Goal: Task Accomplishment & Management: Use online tool/utility

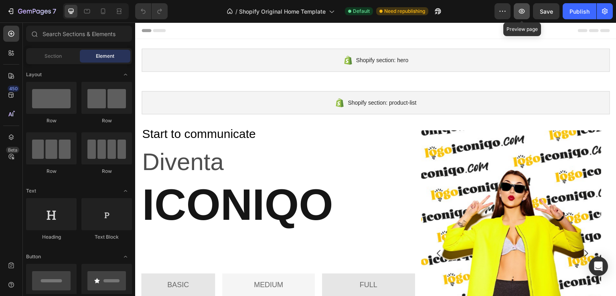
click at [523, 13] on icon "button" at bounding box center [522, 11] width 6 height 5
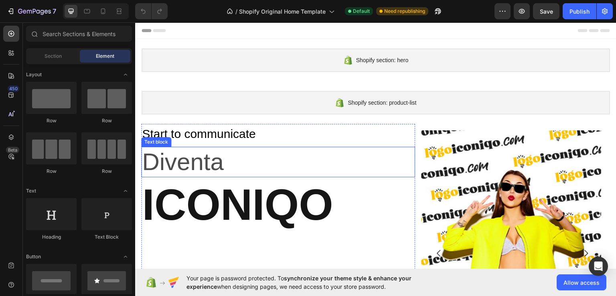
click at [208, 168] on p "Diventa" at bounding box center [278, 161] width 272 height 29
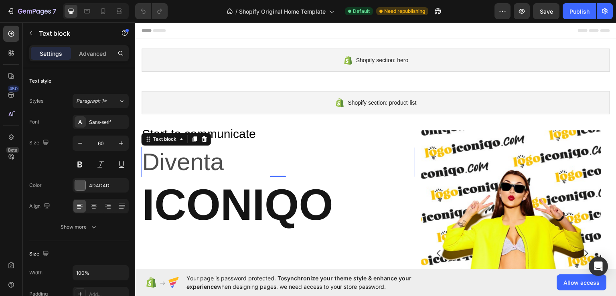
drag, startPoint x: 229, startPoint y: 162, endPoint x: 231, endPoint y: 168, distance: 5.3
click at [229, 163] on p "Diventa" at bounding box center [278, 161] width 272 height 29
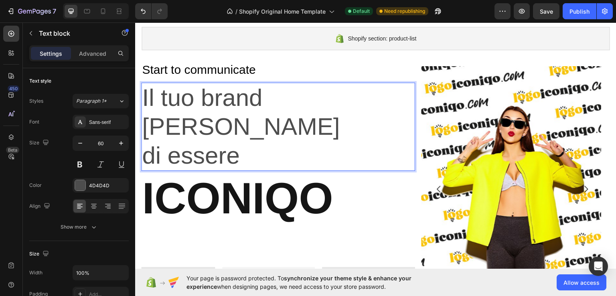
scroll to position [80, 0]
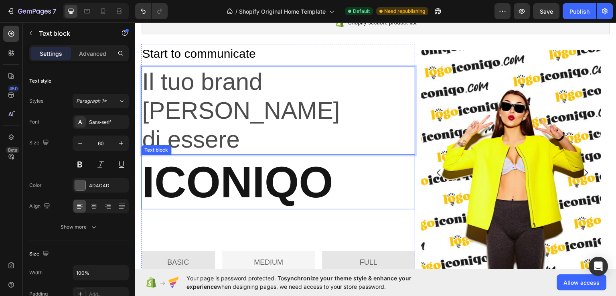
click at [346, 155] on p "ICONIQO" at bounding box center [278, 181] width 272 height 53
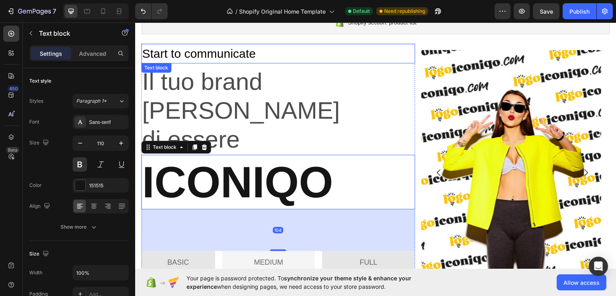
click at [182, 50] on p "Start to communicate" at bounding box center [278, 53] width 272 height 18
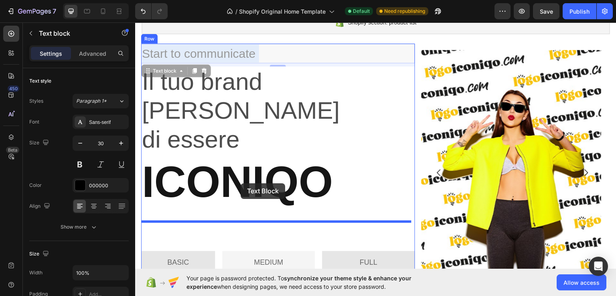
drag, startPoint x: 283, startPoint y: 51, endPoint x: 241, endPoint y: 183, distance: 139.0
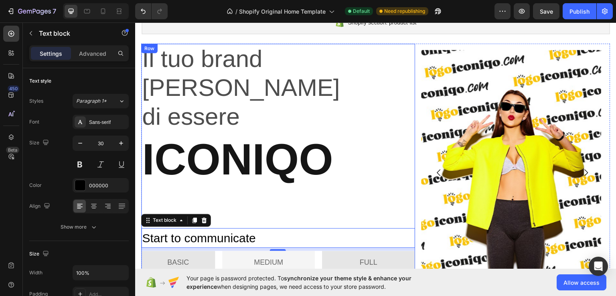
click at [259, 164] on div "Il tuo brand [PERSON_NAME] di essere Text block ICONIQO Text block Start to com…" at bounding box center [278, 211] width 274 height 337
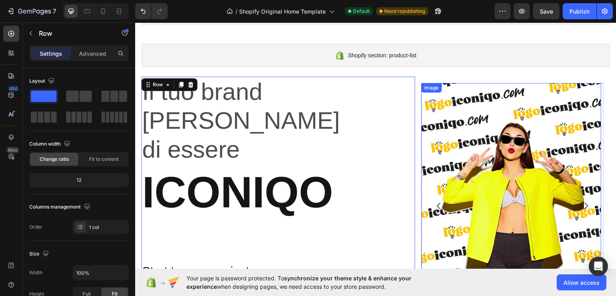
scroll to position [40, 0]
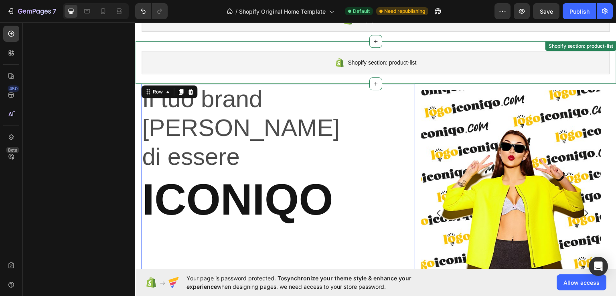
click at [423, 77] on div "Shopify section: product-list Shopify section: product-list" at bounding box center [375, 62] width 481 height 42
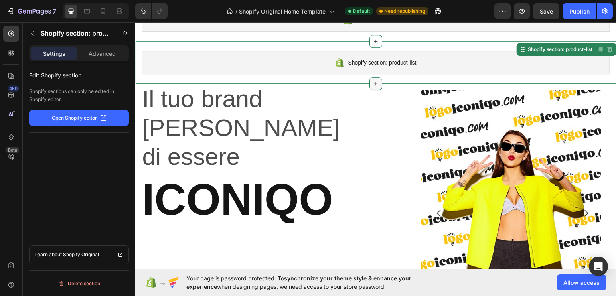
click at [372, 83] on icon at bounding box center [375, 83] width 6 height 6
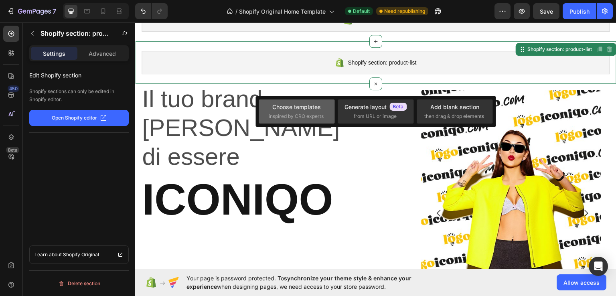
click at [290, 114] on span "inspired by CRO experts" at bounding box center [296, 116] width 55 height 7
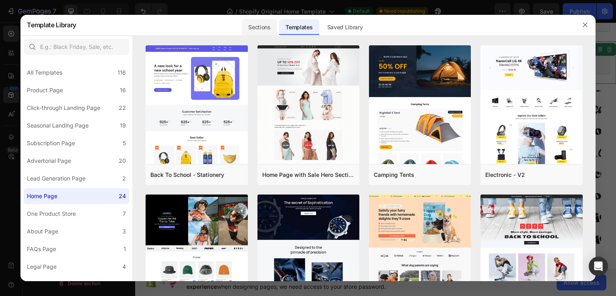
click at [263, 28] on div "Sections" at bounding box center [259, 27] width 35 height 16
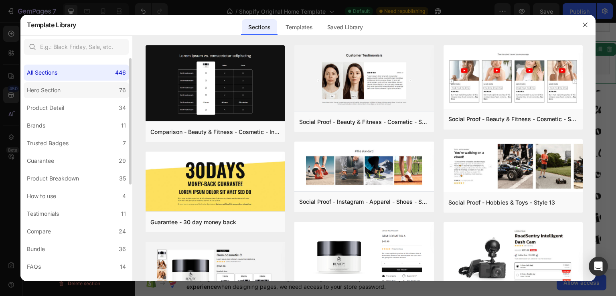
click at [69, 89] on label "Hero Section 76" at bounding box center [76, 90] width 105 height 16
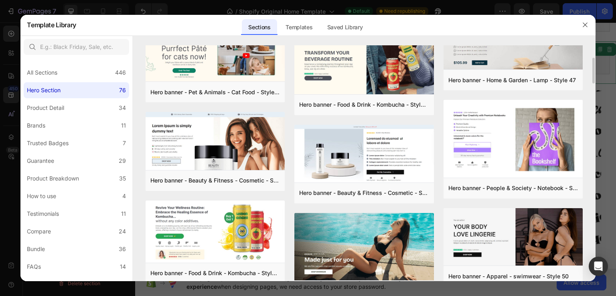
scroll to position [0, 0]
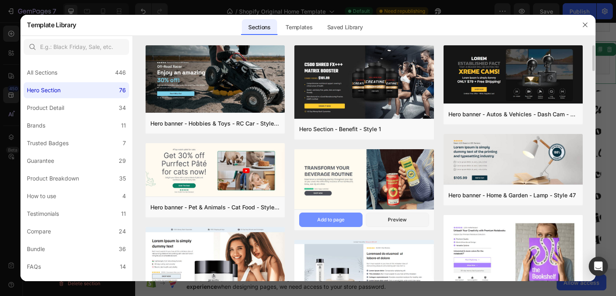
click at [342, 220] on div "Add to page" at bounding box center [330, 219] width 27 height 7
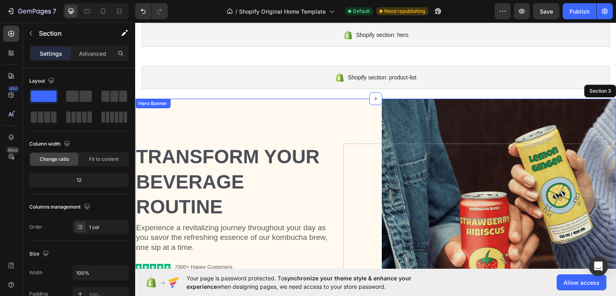
scroll to position [21, 0]
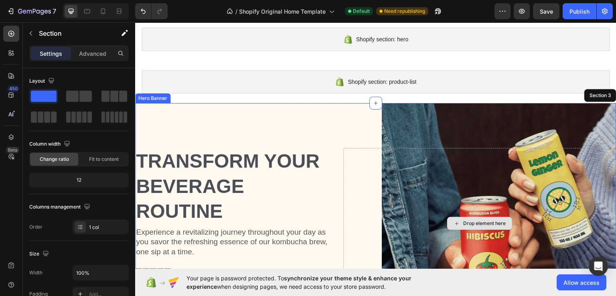
click at [404, 189] on div "Drop element here" at bounding box center [479, 223] width 273 height 150
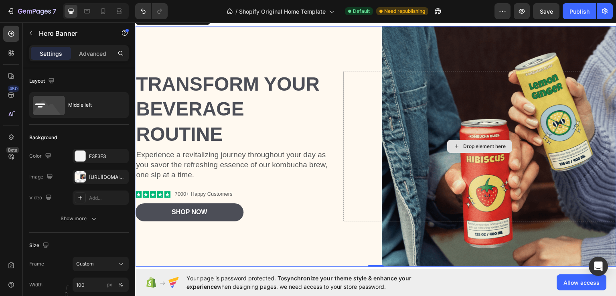
scroll to position [101, 0]
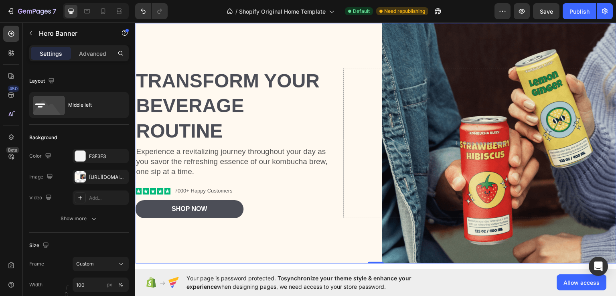
click at [338, 241] on div "Background Image" at bounding box center [375, 142] width 481 height 241
click at [490, 138] on div "Drop element here" at bounding box center [479, 142] width 65 height 13
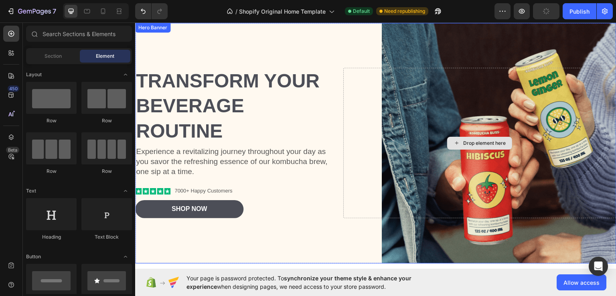
click at [530, 97] on div "Drop element here" at bounding box center [479, 142] width 273 height 150
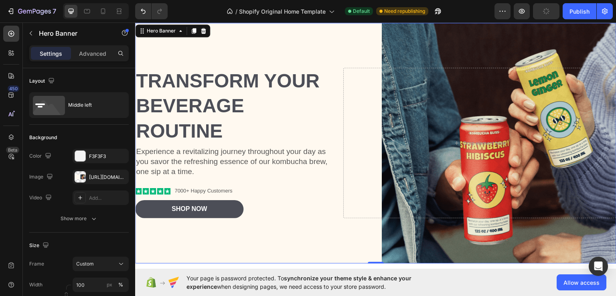
scroll to position [61, 0]
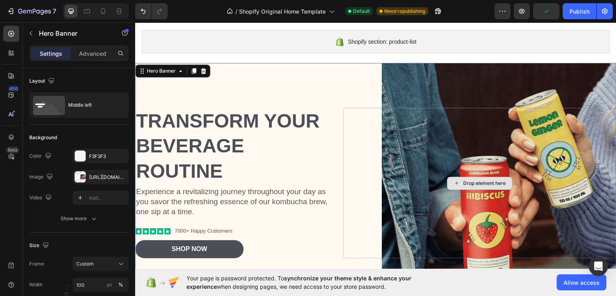
click at [348, 156] on div "Drop element here" at bounding box center [479, 182] width 273 height 150
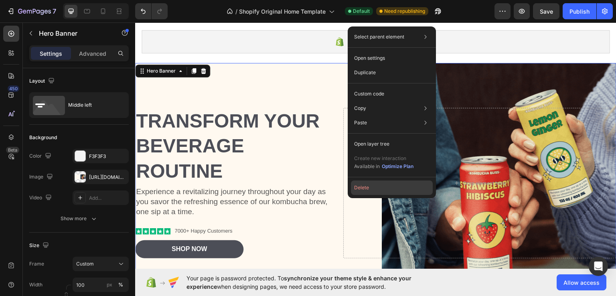
click at [366, 190] on button "Delete" at bounding box center [392, 187] width 82 height 14
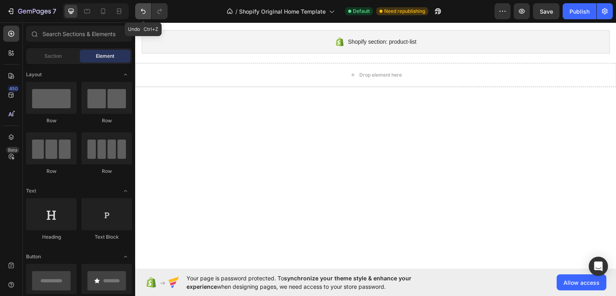
click at [140, 11] on icon "Undo/Redo" at bounding box center [143, 11] width 8 height 8
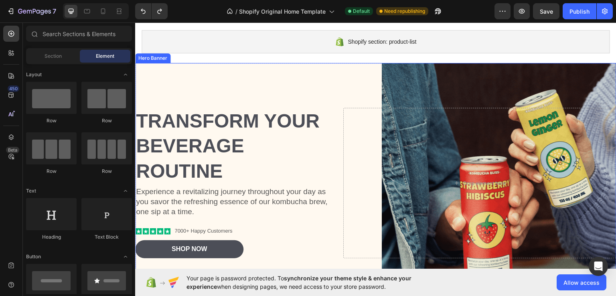
click at [344, 88] on div "Background Image" at bounding box center [375, 183] width 481 height 241
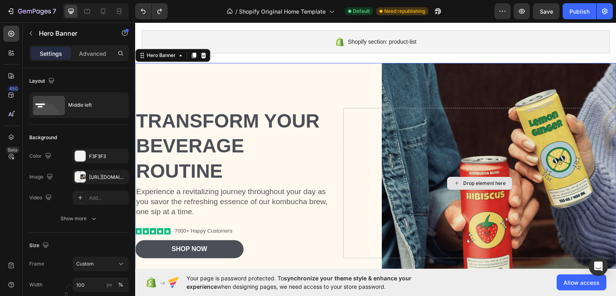
scroll to position [141, 0]
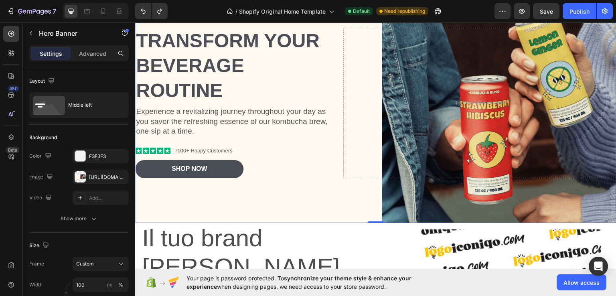
click at [451, 202] on div "Background Image" at bounding box center [375, 102] width 481 height 241
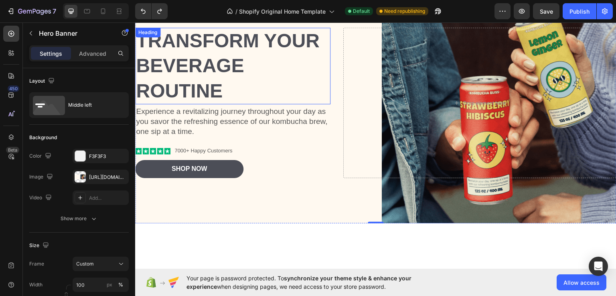
scroll to position [21, 0]
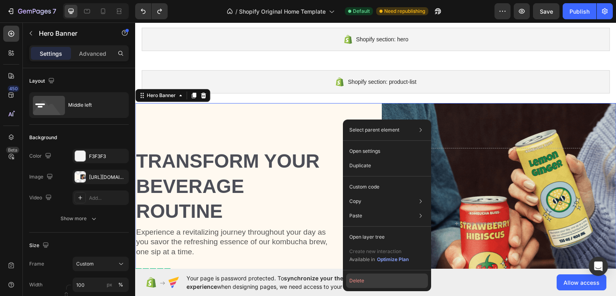
click at [377, 281] on button "Delete" at bounding box center [387, 280] width 82 height 14
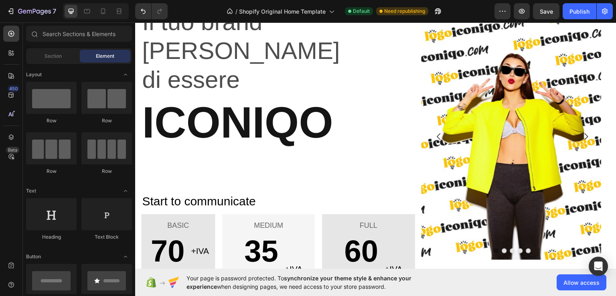
scroll to position [0, 0]
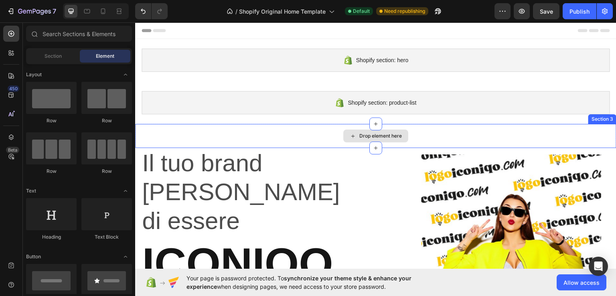
click at [371, 136] on div "Drop element here" at bounding box center [380, 135] width 42 height 6
click at [350, 135] on icon at bounding box center [353, 135] width 6 height 7
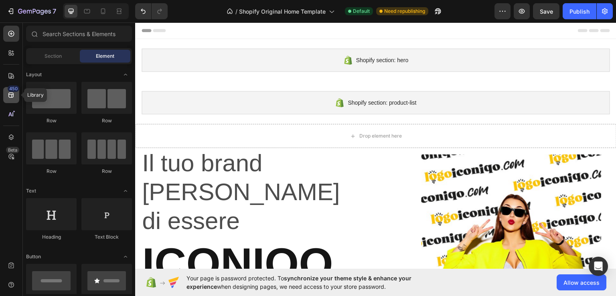
click at [11, 95] on icon at bounding box center [10, 95] width 5 height 5
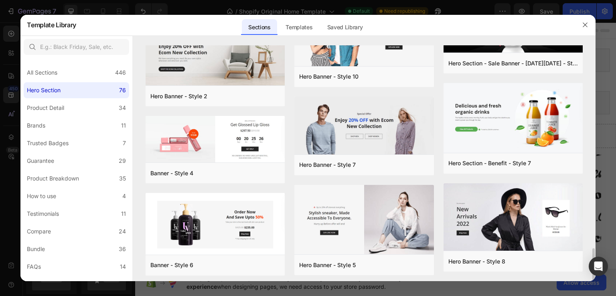
scroll to position [1502, 0]
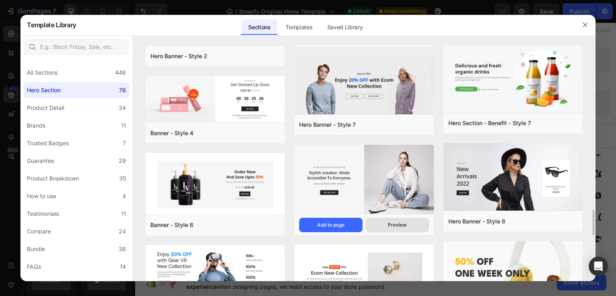
click at [394, 226] on div "Preview" at bounding box center [397, 224] width 19 height 7
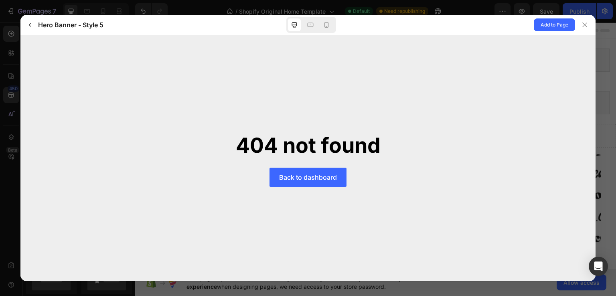
scroll to position [0, 0]
click at [548, 26] on span "Add to Page" at bounding box center [554, 25] width 28 height 10
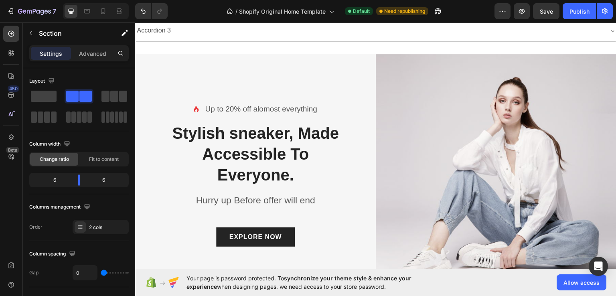
scroll to position [2480, 0]
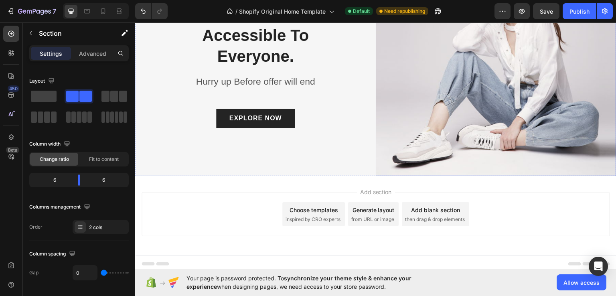
click at [426, 69] on img at bounding box center [496, 55] width 241 height 241
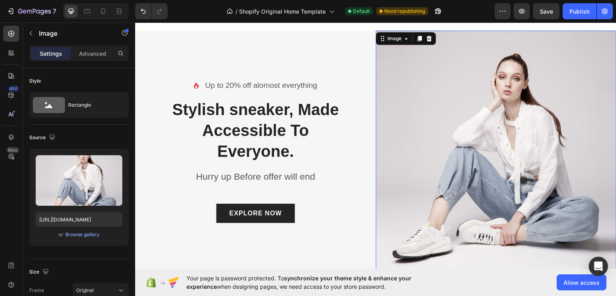
scroll to position [2360, 0]
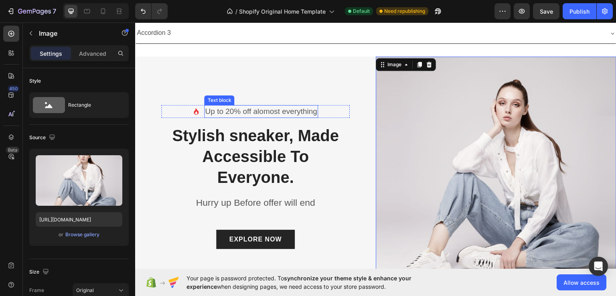
click at [237, 110] on p "Up to 20% off alomost everything" at bounding box center [261, 111] width 112 height 12
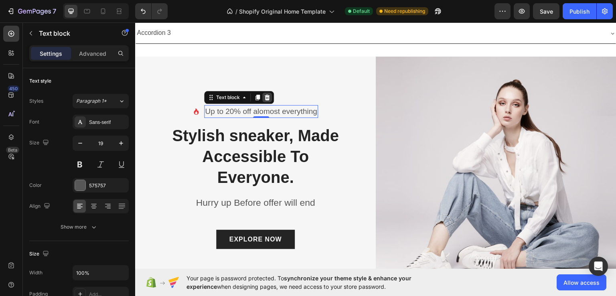
click at [265, 94] on icon at bounding box center [267, 97] width 5 height 6
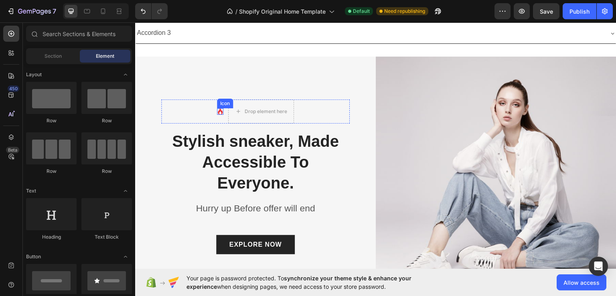
click at [218, 108] on icon at bounding box center [220, 111] width 5 height 6
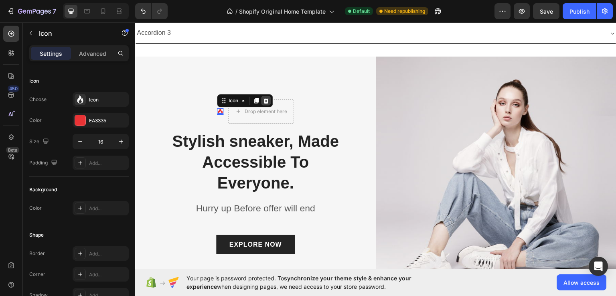
click at [265, 97] on icon at bounding box center [265, 100] width 5 height 6
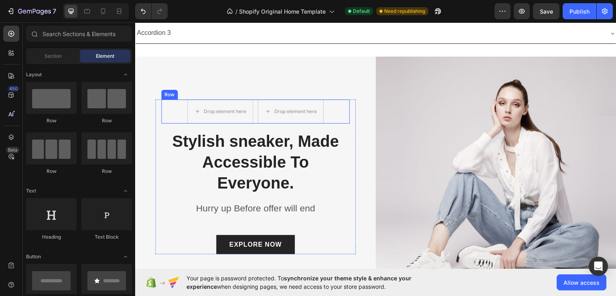
click at [334, 105] on div "Drop element here Drop element here Row" at bounding box center [255, 111] width 188 height 24
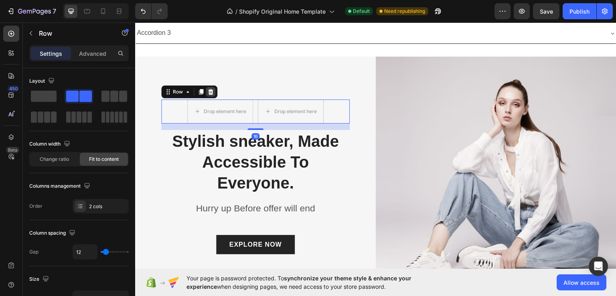
click at [211, 88] on icon at bounding box center [210, 91] width 6 height 6
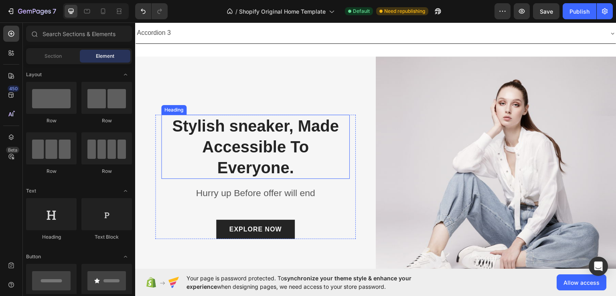
click at [254, 124] on p "Stylish sneaker, Made Accessible To Everyone." at bounding box center [255, 146] width 187 height 63
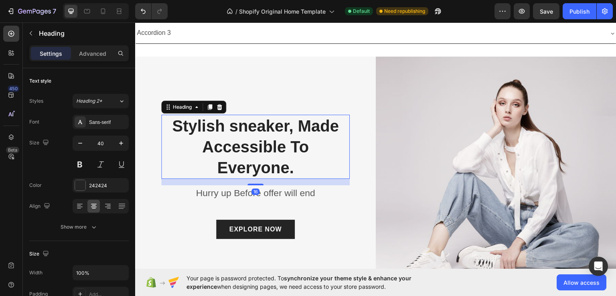
click at [212, 121] on p "Stylish sneaker, Made Accessible To Everyone." at bounding box center [255, 146] width 187 height 63
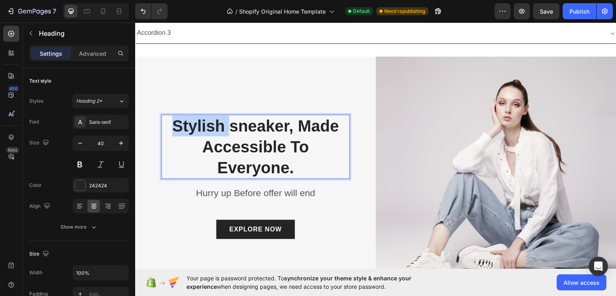
click at [212, 121] on p "Stylish sneaker, Made Accessible To Everyone." at bounding box center [255, 146] width 187 height 63
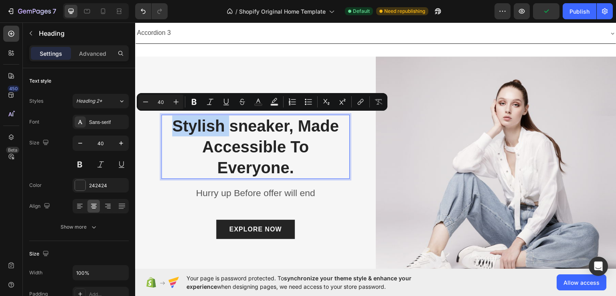
click at [174, 120] on p "Stylish sneaker, Made Accessible To Everyone." at bounding box center [255, 146] width 187 height 63
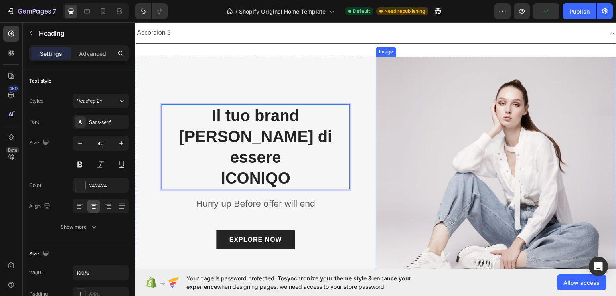
click at [415, 102] on img at bounding box center [496, 176] width 241 height 241
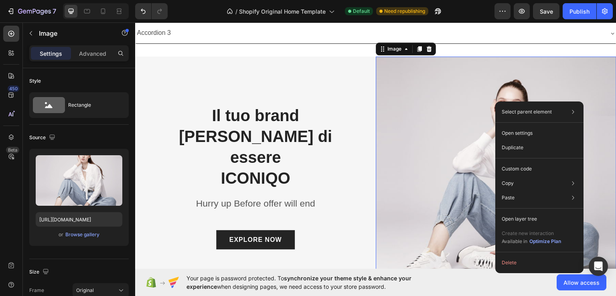
click at [445, 85] on img at bounding box center [496, 176] width 241 height 241
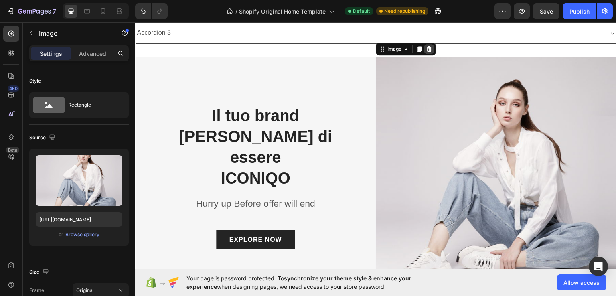
click at [427, 49] on icon at bounding box center [429, 49] width 5 height 6
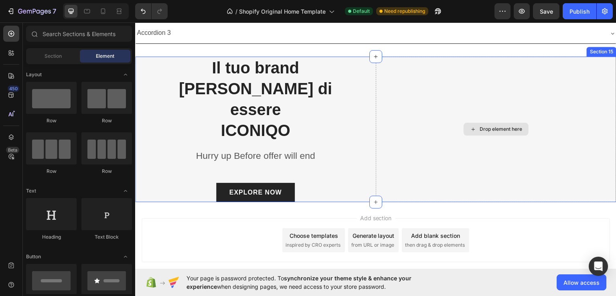
click at [490, 125] on div "Drop element here" at bounding box center [500, 128] width 42 height 6
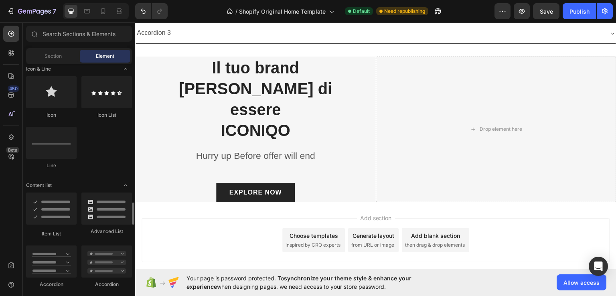
scroll to position [722, 0]
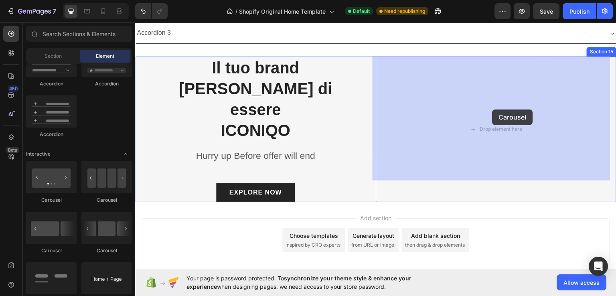
drag, startPoint x: 186, startPoint y: 205, endPoint x: 492, endPoint y: 109, distance: 321.4
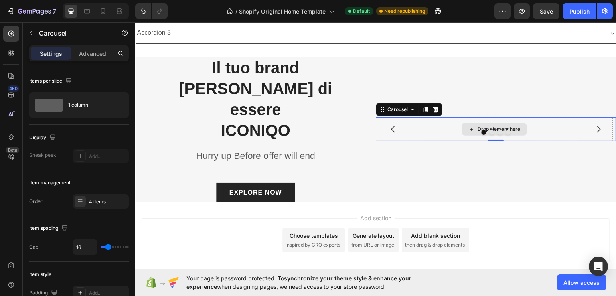
click at [509, 125] on div "Drop element here" at bounding box center [499, 128] width 42 height 6
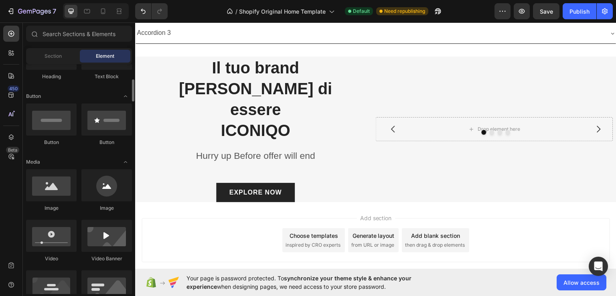
scroll to position [0, 0]
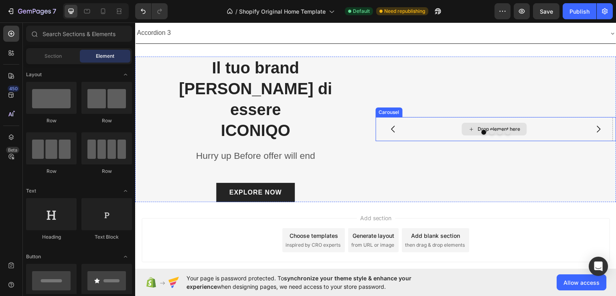
click at [518, 122] on div "Drop element here" at bounding box center [494, 128] width 65 height 13
click at [564, 125] on div "Drop element here" at bounding box center [494, 129] width 237 height 24
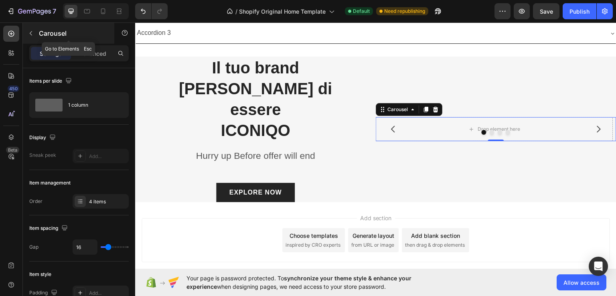
click at [33, 36] on icon "button" at bounding box center [31, 33] width 6 height 6
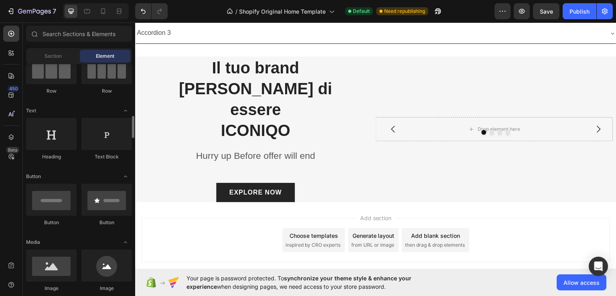
scroll to position [120, 0]
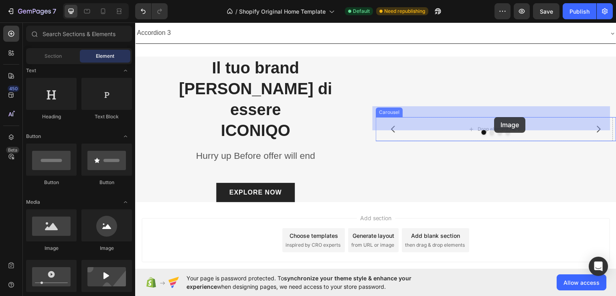
drag, startPoint x: 344, startPoint y: 159, endPoint x: 494, endPoint y: 117, distance: 156.2
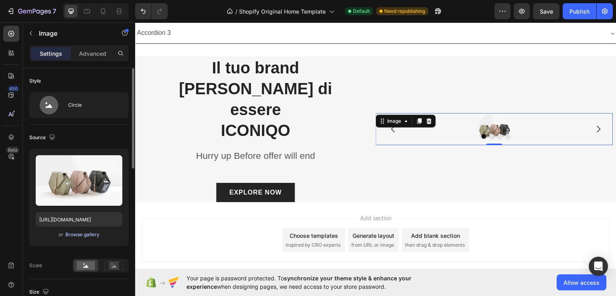
click at [85, 233] on div "Browse gallery" at bounding box center [82, 234] width 34 height 7
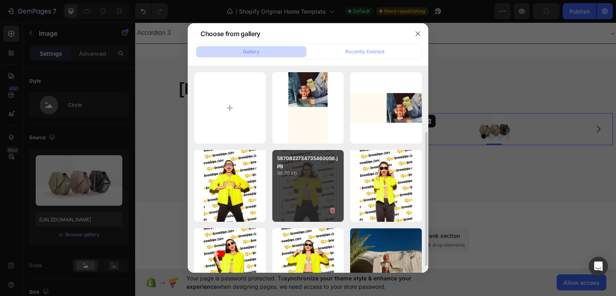
scroll to position [40, 0]
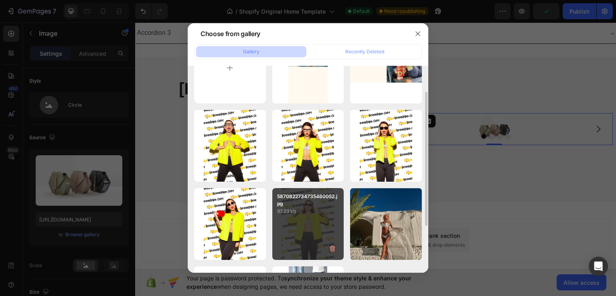
click at [308, 219] on div "5870822734735460052.jpg 97.23 kb" at bounding box center [308, 224] width 72 height 72
type input "[URL][DOMAIN_NAME]"
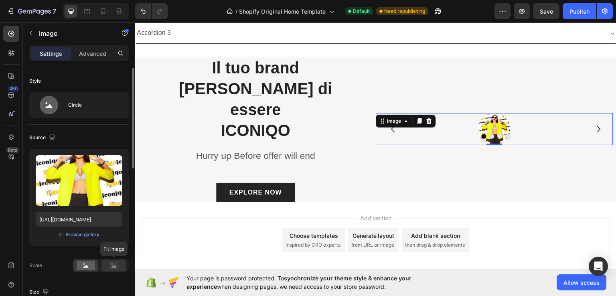
click at [111, 267] on rect at bounding box center [114, 265] width 10 height 8
click at [85, 268] on rect at bounding box center [86, 265] width 18 height 9
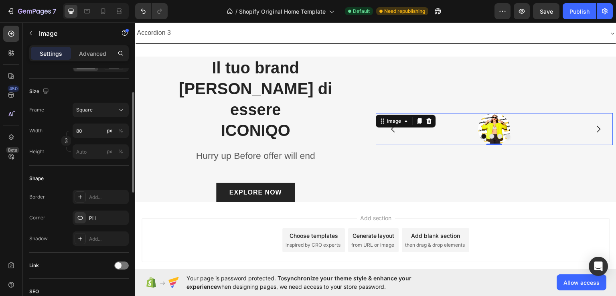
scroll to position [120, 0]
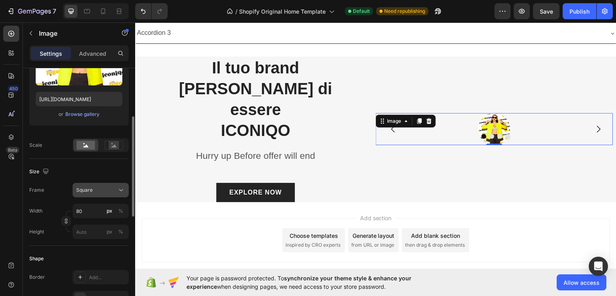
click at [121, 190] on icon at bounding box center [121, 190] width 4 height 2
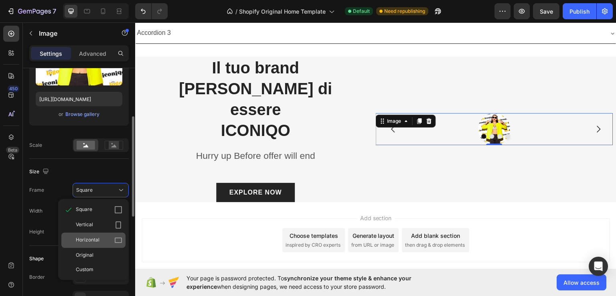
click at [119, 241] on icon at bounding box center [118, 240] width 8 height 8
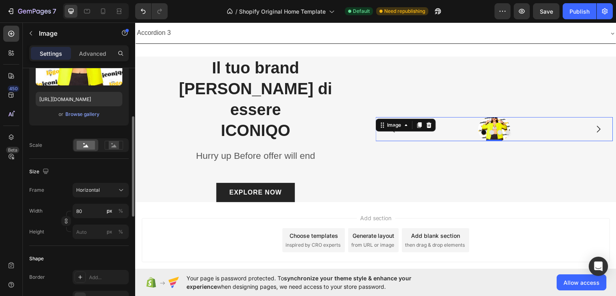
scroll to position [0, 0]
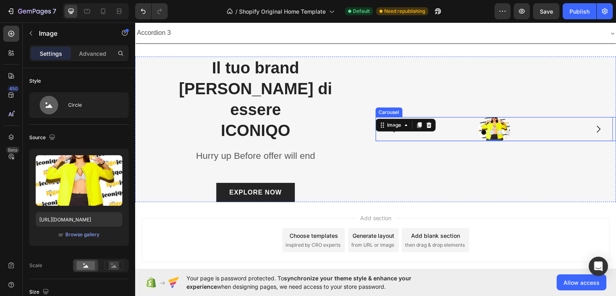
click at [597, 125] on icon "Carousel Next Arrow" at bounding box center [599, 128] width 4 height 7
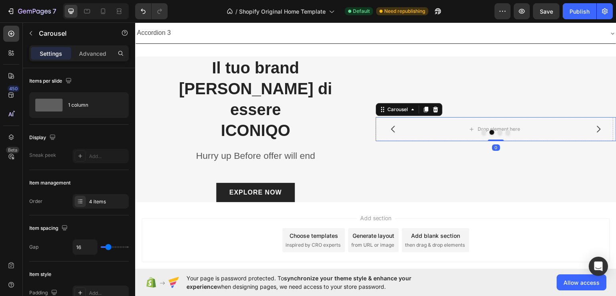
click at [597, 125] on icon "Carousel Next Arrow" at bounding box center [599, 128] width 4 height 7
click at [593, 129] on div at bounding box center [496, 131] width 241 height 5
click at [391, 125] on icon "Carousel Back Arrow" at bounding box center [393, 128] width 4 height 7
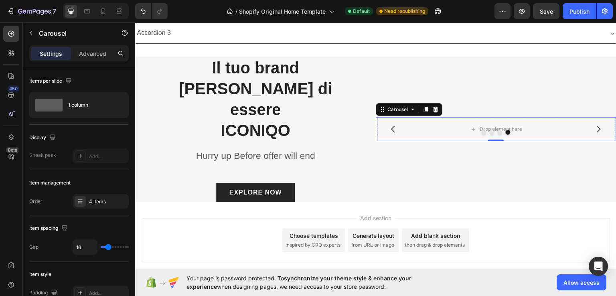
click at [391, 125] on icon "Carousel Back Arrow" at bounding box center [393, 128] width 4 height 7
click at [594, 124] on icon "Carousel Next Arrow" at bounding box center [599, 129] width 10 height 10
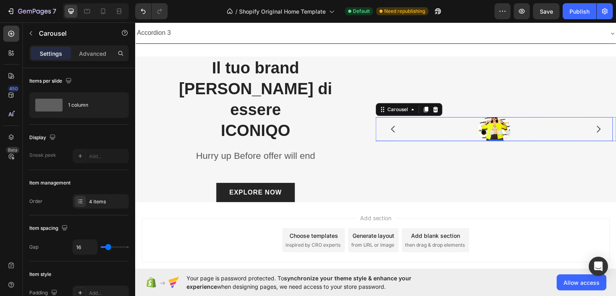
click at [491, 117] on img at bounding box center [494, 129] width 32 height 24
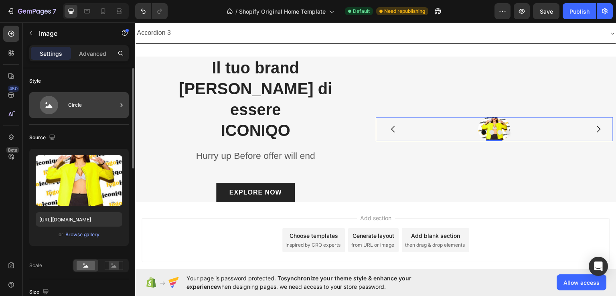
click at [76, 109] on div "Circle" at bounding box center [92, 105] width 49 height 18
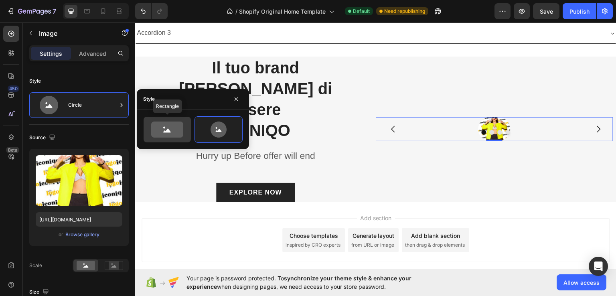
click at [171, 138] on div at bounding box center [167, 130] width 47 height 26
type input "100"
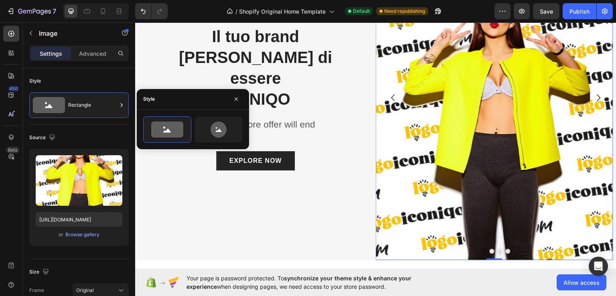
scroll to position [2440, 0]
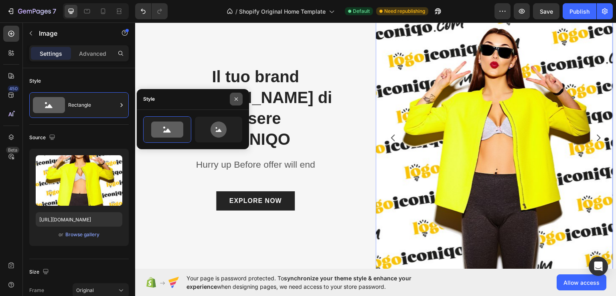
click at [236, 102] on icon "button" at bounding box center [236, 99] width 6 height 6
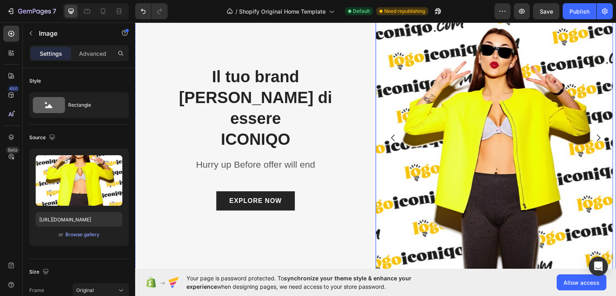
click at [597, 136] on icon "Carousel Next Arrow" at bounding box center [599, 138] width 10 height 10
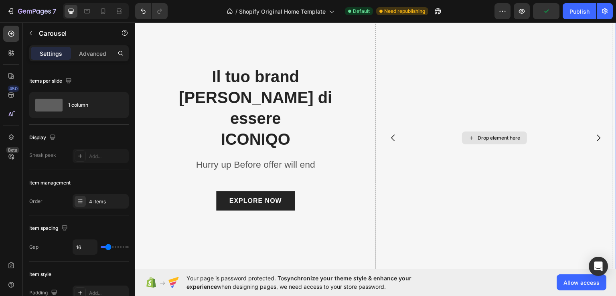
click at [501, 138] on div "Drop element here" at bounding box center [499, 137] width 42 height 6
click at [502, 138] on div "Drop element here" at bounding box center [499, 137] width 42 height 6
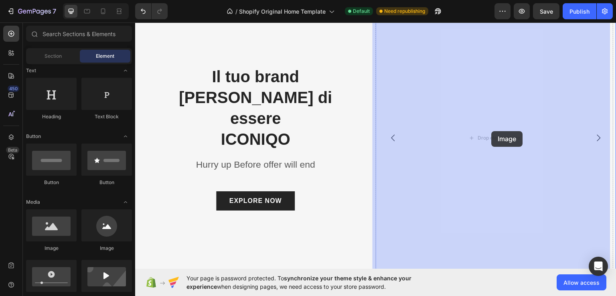
drag, startPoint x: 270, startPoint y: 244, endPoint x: 492, endPoint y: 131, distance: 248.9
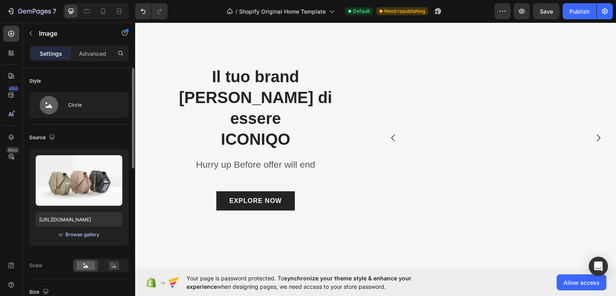
click at [87, 235] on div "Browse gallery" at bounding box center [82, 234] width 34 height 7
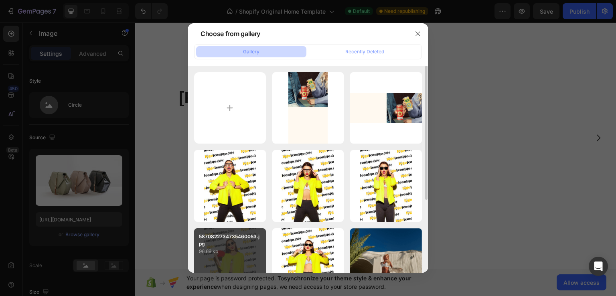
click at [232, 251] on p "96.69 kb" at bounding box center [230, 251] width 62 height 8
type input "[URL][DOMAIN_NAME]"
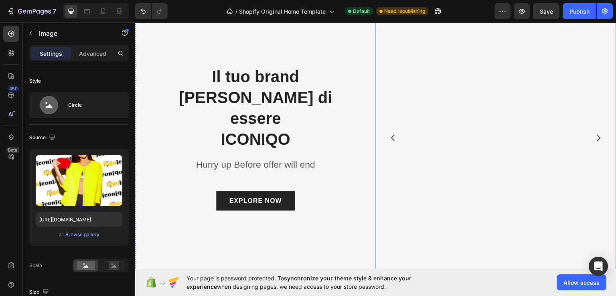
click at [594, 136] on icon "Carousel Next Arrow" at bounding box center [599, 138] width 10 height 10
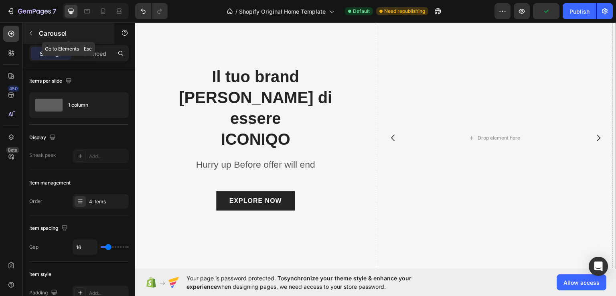
click at [32, 32] on icon "button" at bounding box center [31, 33] width 6 height 6
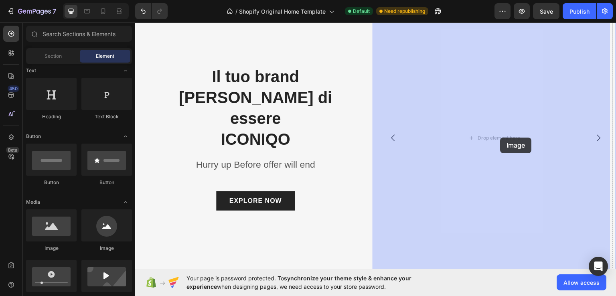
drag, startPoint x: 255, startPoint y: 248, endPoint x: 500, endPoint y: 137, distance: 269.1
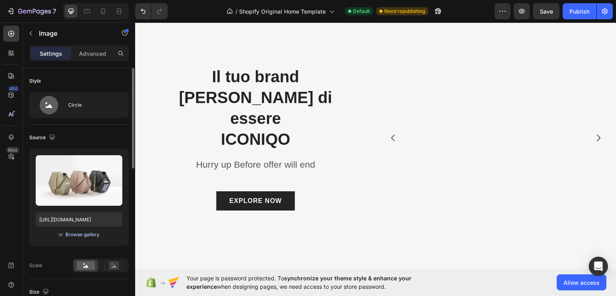
click at [88, 232] on div "Browse gallery" at bounding box center [82, 234] width 34 height 7
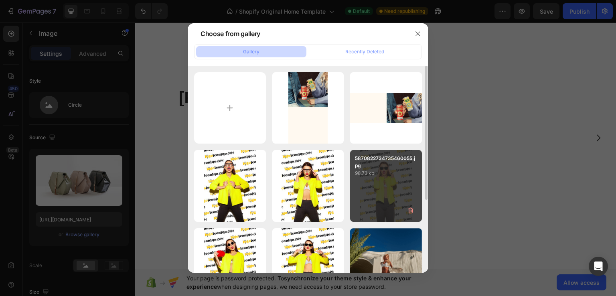
click at [393, 182] on div "5870822734735460055.jpg 98.73 kb" at bounding box center [386, 186] width 72 height 72
type input "[URL][DOMAIN_NAME]"
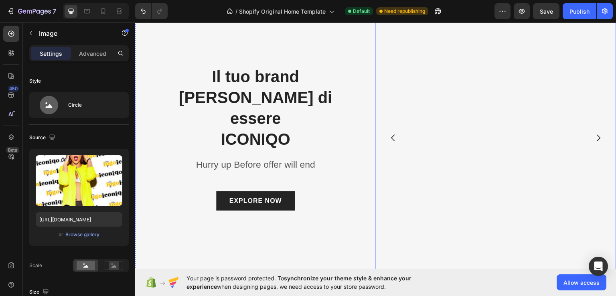
click at [594, 140] on icon "Carousel Next Arrow" at bounding box center [599, 138] width 10 height 10
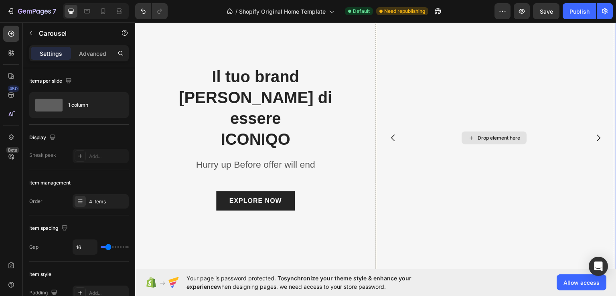
click at [493, 137] on div "Drop element here" at bounding box center [499, 137] width 42 height 6
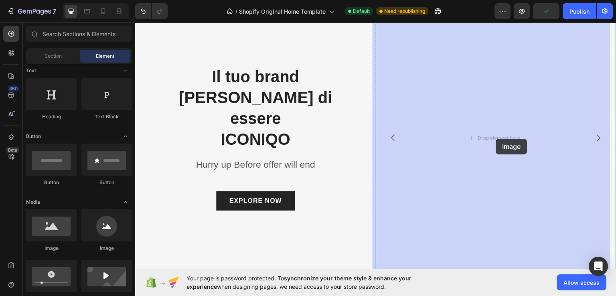
drag, startPoint x: 236, startPoint y: 250, endPoint x: 495, endPoint y: 140, distance: 281.1
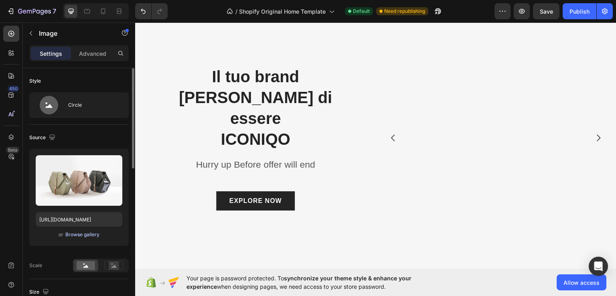
click at [75, 235] on div "Browse gallery" at bounding box center [82, 234] width 34 height 7
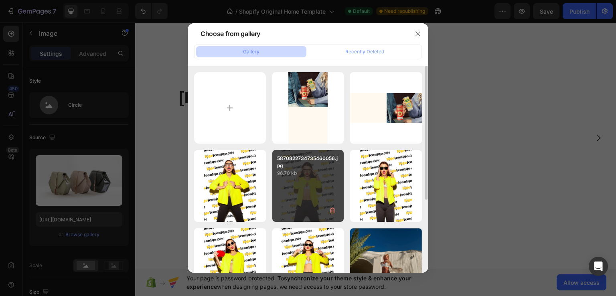
click at [299, 178] on div "5870822734735460056.jpg 96.70 kb" at bounding box center [308, 186] width 72 height 72
type input "[URL][DOMAIN_NAME]"
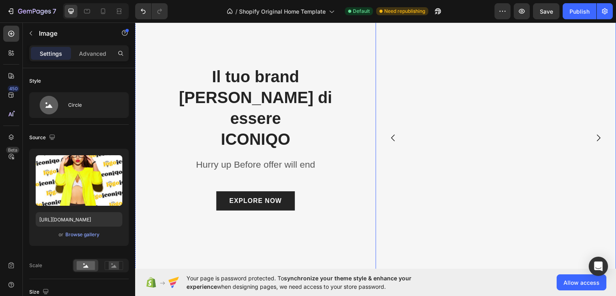
click at [594, 136] on icon "Carousel Next Arrow" at bounding box center [599, 138] width 10 height 10
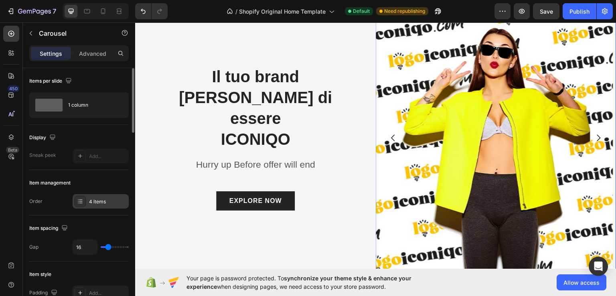
click at [106, 201] on div "4 items" at bounding box center [108, 201] width 38 height 7
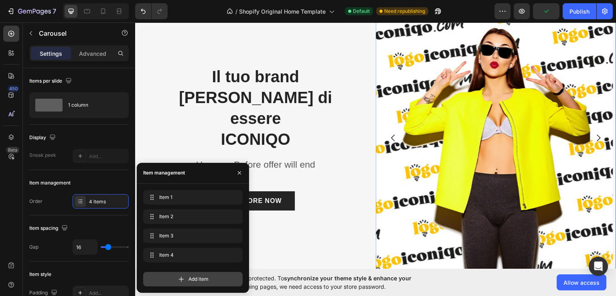
click at [189, 277] on span "Add item" at bounding box center [198, 278] width 20 height 7
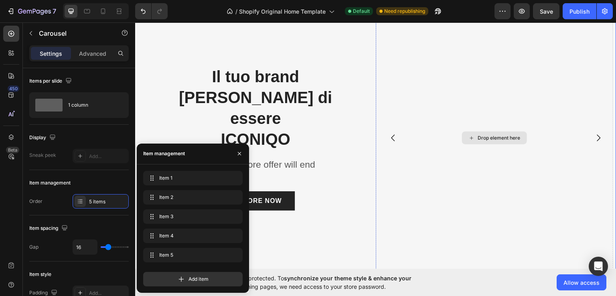
click at [480, 142] on div "Drop element here" at bounding box center [494, 137] width 65 height 13
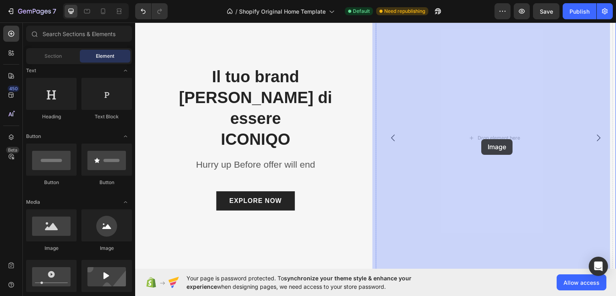
drag, startPoint x: 245, startPoint y: 246, endPoint x: 482, endPoint y: 139, distance: 260.2
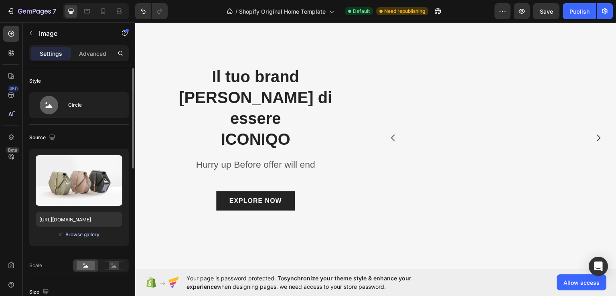
click at [83, 236] on div "Browse gallery" at bounding box center [82, 234] width 34 height 7
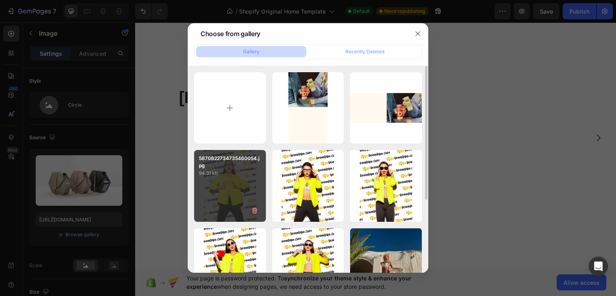
click at [229, 180] on div "5870822734735460054.jpg 94.31 kb" at bounding box center [230, 186] width 72 height 72
type input "[URL][DOMAIN_NAME]"
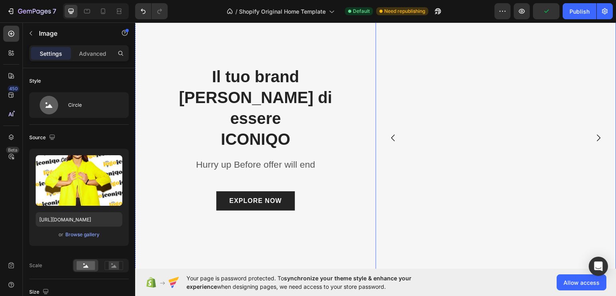
click at [393, 138] on icon "Carousel Back Arrow" at bounding box center [393, 138] width 10 height 10
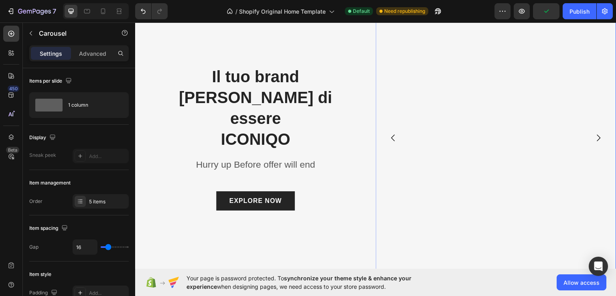
click at [390, 137] on icon "Carousel Back Arrow" at bounding box center [393, 138] width 10 height 10
click at [391, 137] on icon "Carousel Back Arrow" at bounding box center [393, 138] width 10 height 10
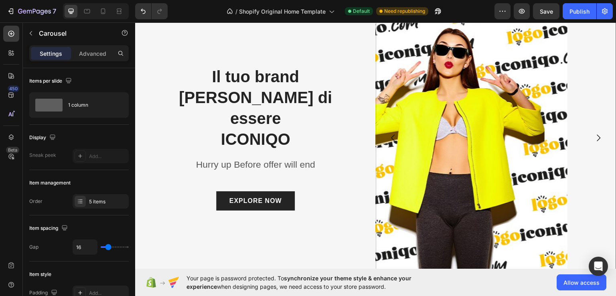
click at [391, 137] on icon "Carousel Back Arrow" at bounding box center [393, 138] width 10 height 10
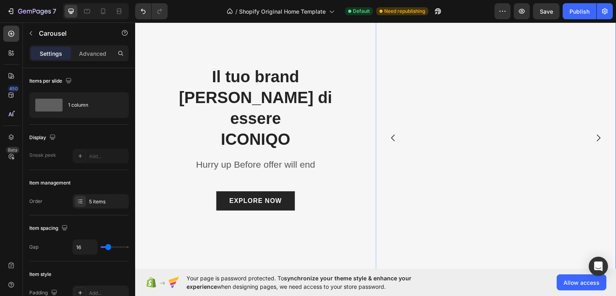
click at [594, 138] on icon "Carousel Next Arrow" at bounding box center [599, 138] width 10 height 10
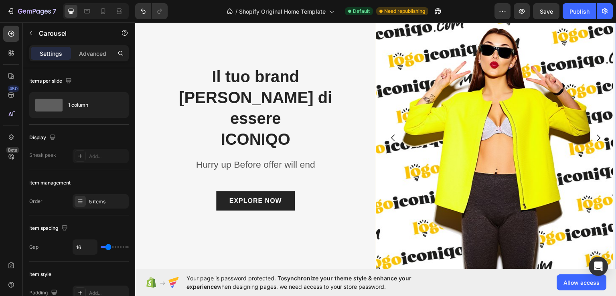
click at [594, 138] on icon "Carousel Next Arrow" at bounding box center [599, 138] width 10 height 10
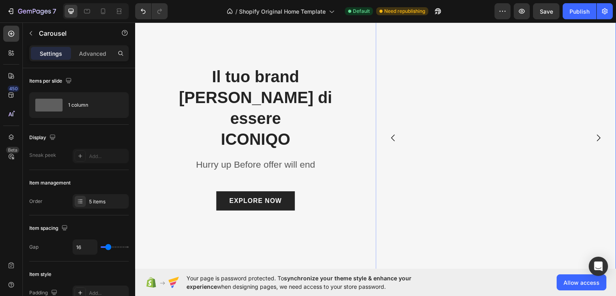
click at [487, 143] on div "Image" at bounding box center [494, 137] width 237 height 325
click at [33, 33] on icon "button" at bounding box center [31, 33] width 6 height 6
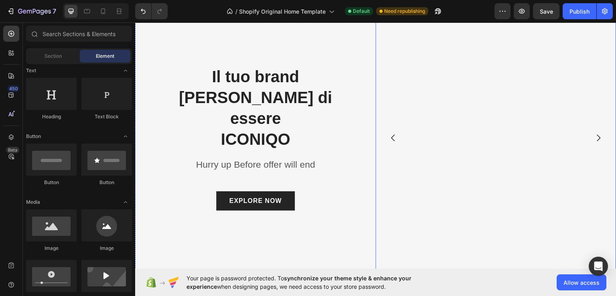
click at [488, 140] on div "Image" at bounding box center [494, 137] width 237 height 325
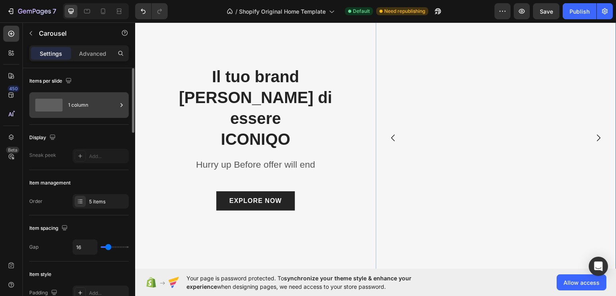
click at [80, 108] on div "1 column" at bounding box center [92, 105] width 49 height 18
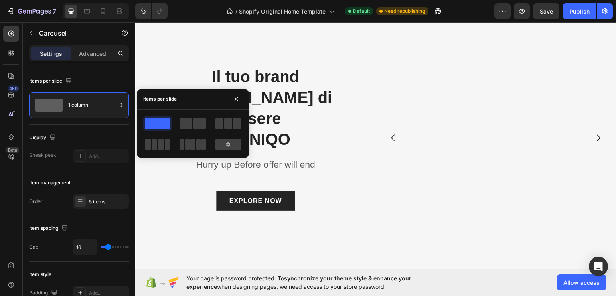
click at [187, 116] on div at bounding box center [192, 123] width 29 height 14
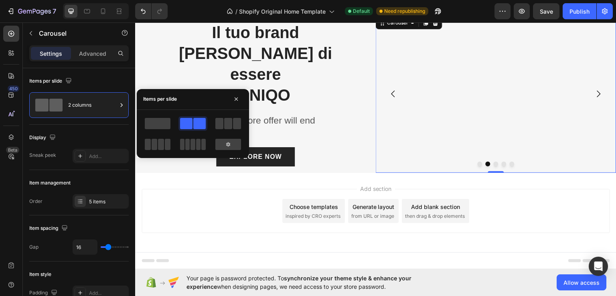
scroll to position [2357, 0]
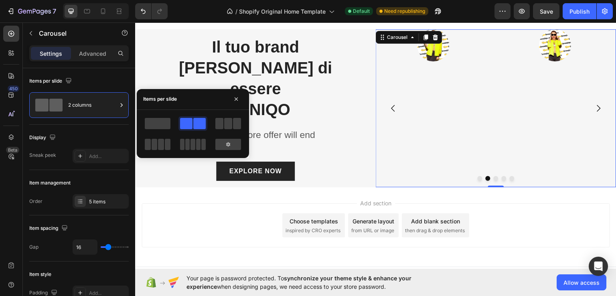
click at [193, 119] on span at bounding box center [199, 123] width 12 height 11
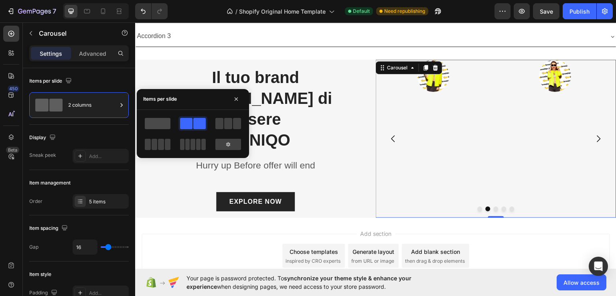
click at [154, 122] on span at bounding box center [158, 123] width 26 height 11
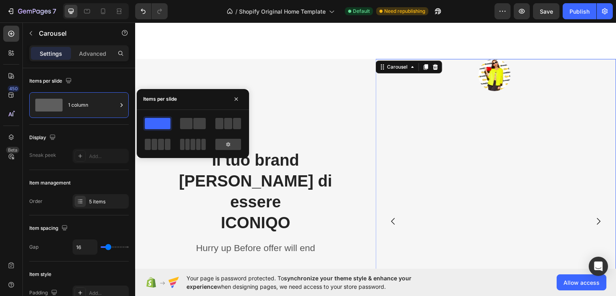
scroll to position [2440, 0]
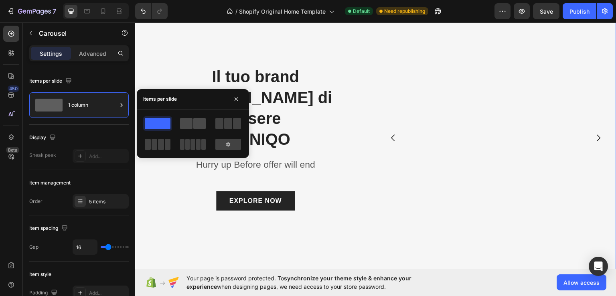
click at [187, 124] on span at bounding box center [186, 123] width 12 height 11
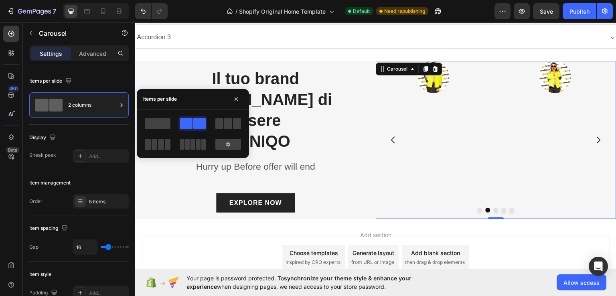
scroll to position [2357, 0]
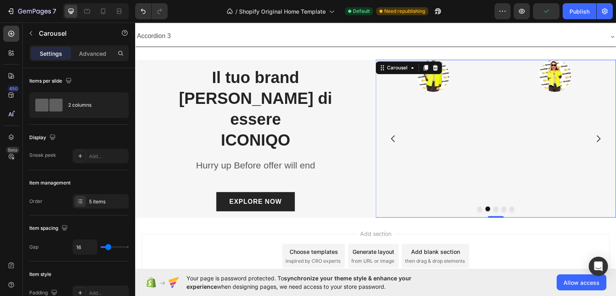
click at [419, 127] on div "Image" at bounding box center [433, 138] width 115 height 158
click at [91, 52] on p "Advanced" at bounding box center [92, 53] width 27 height 8
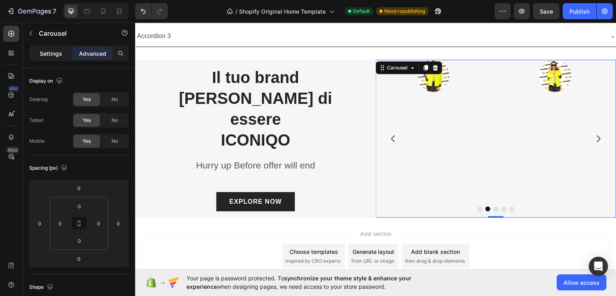
click at [50, 52] on p "Settings" at bounding box center [51, 53] width 22 height 8
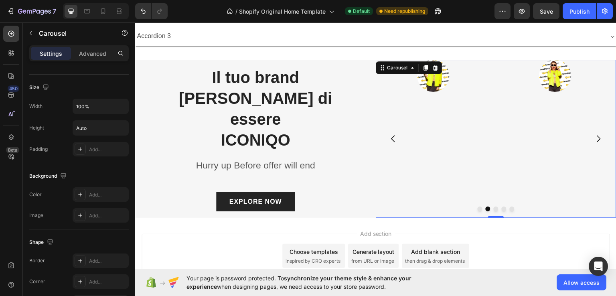
scroll to position [720, 0]
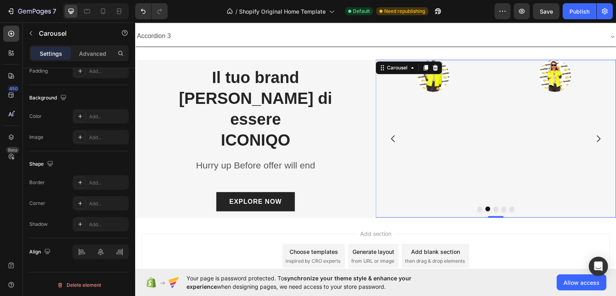
click at [436, 119] on div "Image" at bounding box center [433, 138] width 115 height 158
click at [431, 85] on img at bounding box center [433, 75] width 32 height 32
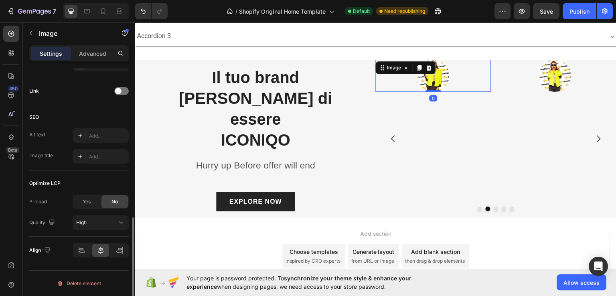
scroll to position [0, 0]
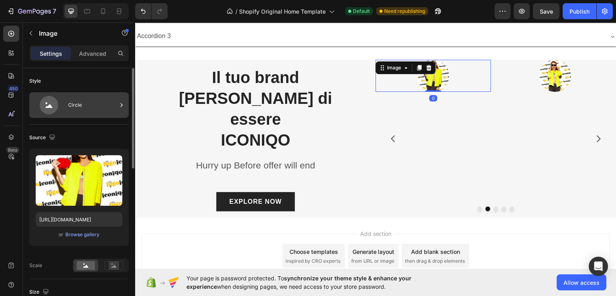
click at [99, 109] on div "Circle" at bounding box center [92, 105] width 49 height 18
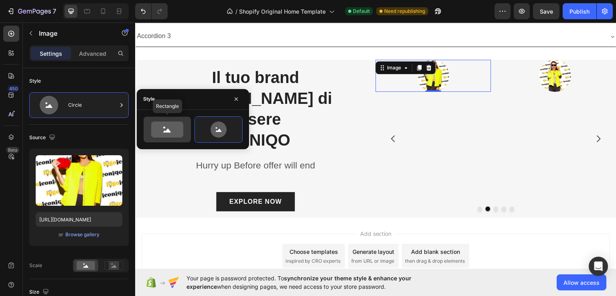
click at [160, 127] on icon at bounding box center [167, 129] width 32 height 16
type input "100"
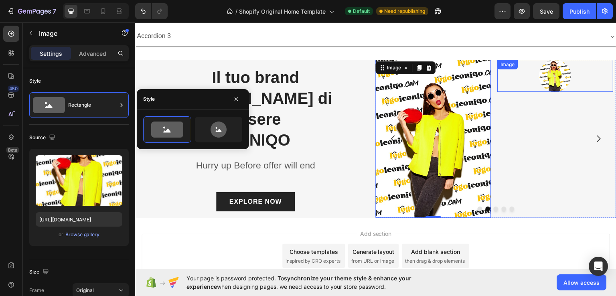
click at [550, 75] on img at bounding box center [555, 75] width 32 height 32
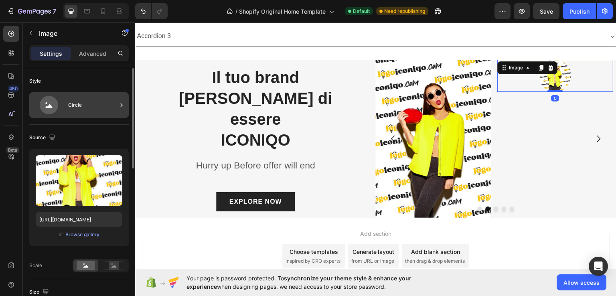
click at [66, 105] on div "Circle" at bounding box center [78, 105] width 99 height 26
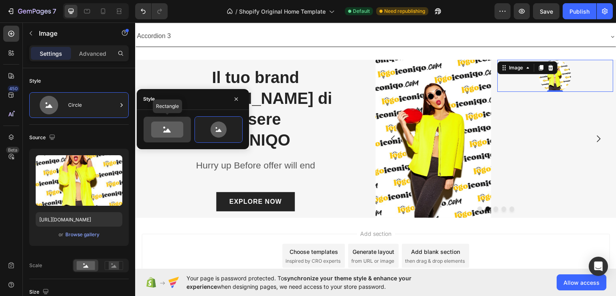
click at [175, 128] on icon at bounding box center [167, 129] width 32 height 16
type input "100"
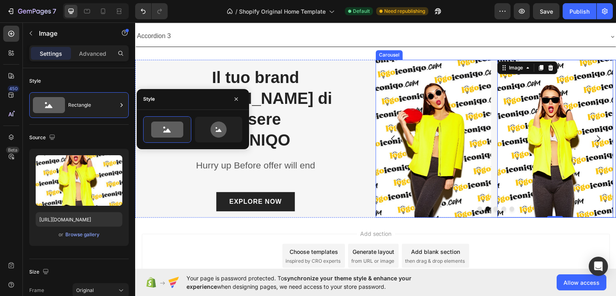
click at [597, 137] on icon "Carousel Next Arrow" at bounding box center [599, 138] width 4 height 7
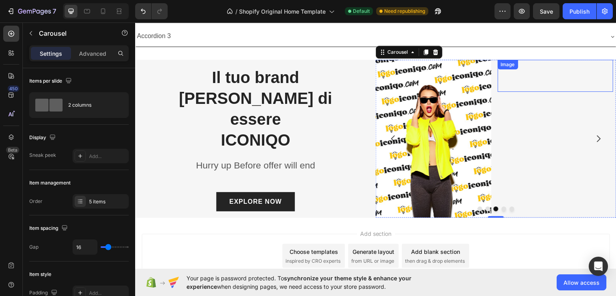
click at [552, 78] on img at bounding box center [555, 75] width 32 height 32
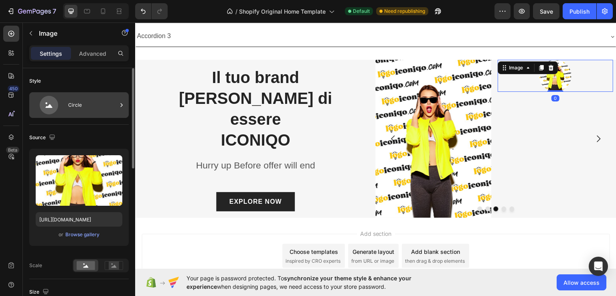
click at [79, 105] on div "Circle" at bounding box center [92, 105] width 49 height 18
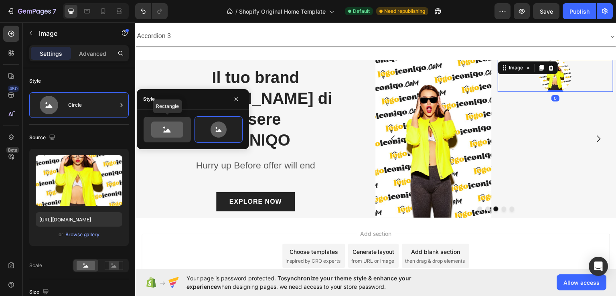
click at [170, 132] on icon at bounding box center [167, 129] width 32 height 16
type input "100"
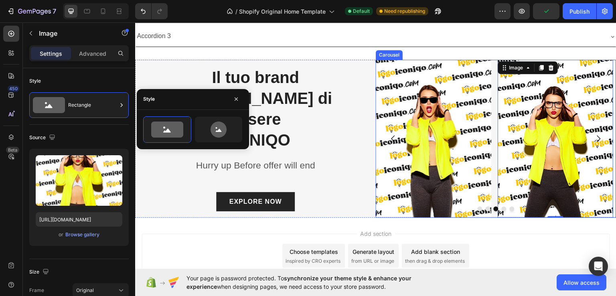
click at [594, 137] on icon "Carousel Next Arrow" at bounding box center [599, 139] width 10 height 10
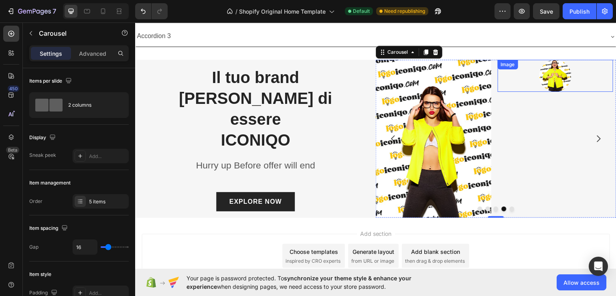
click at [548, 77] on img at bounding box center [555, 75] width 32 height 32
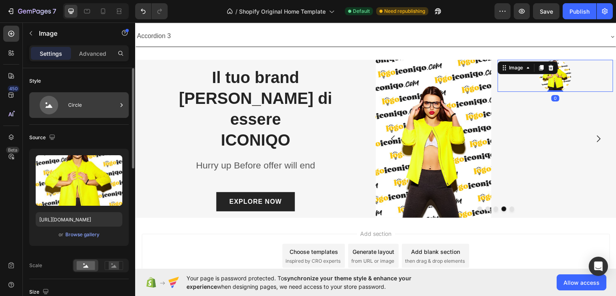
click at [103, 117] on div "Circle" at bounding box center [78, 105] width 99 height 26
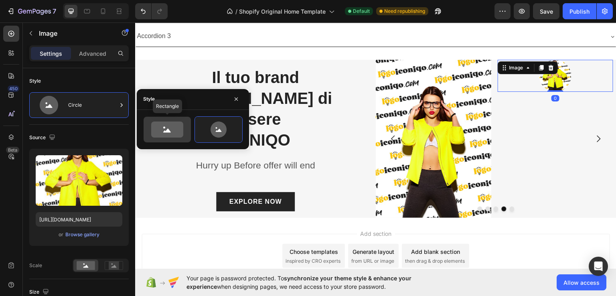
click at [170, 133] on icon at bounding box center [167, 129] width 32 height 16
type input "100"
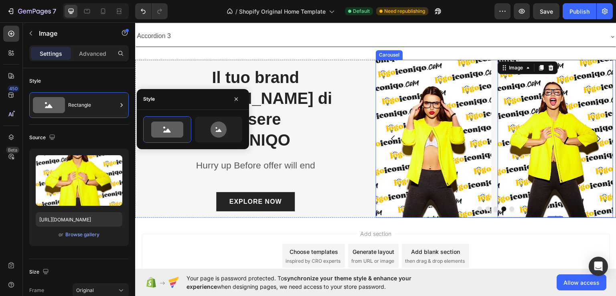
click at [493, 86] on div "Image Image Image Image Image 0" at bounding box center [496, 138] width 241 height 158
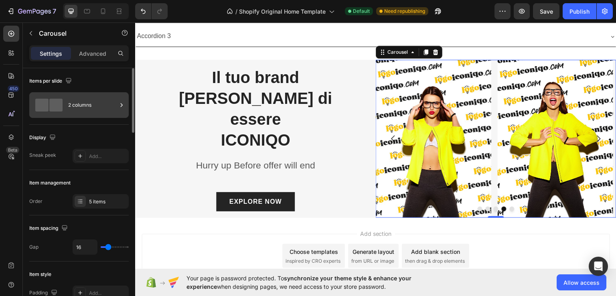
click at [94, 105] on div "2 columns" at bounding box center [92, 105] width 49 height 18
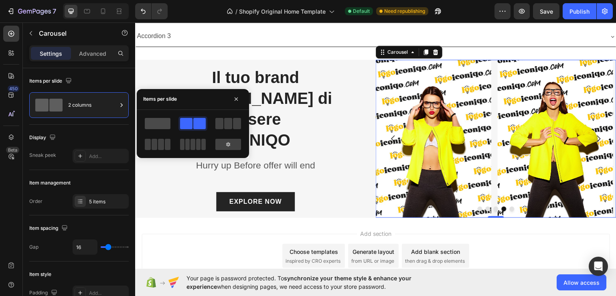
click at [158, 124] on span at bounding box center [158, 123] width 26 height 11
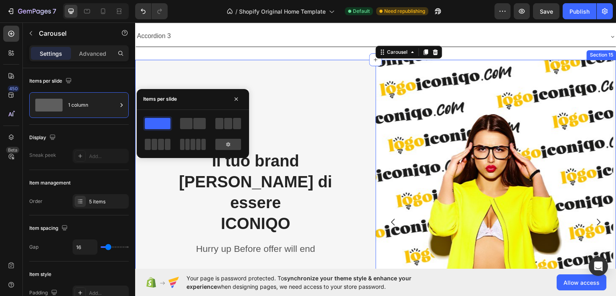
click at [324, 100] on div "Il tuo brand [PERSON_NAME] di essere ICONIQO Heading Hurry up Before offer will…" at bounding box center [255, 221] width 241 height 325
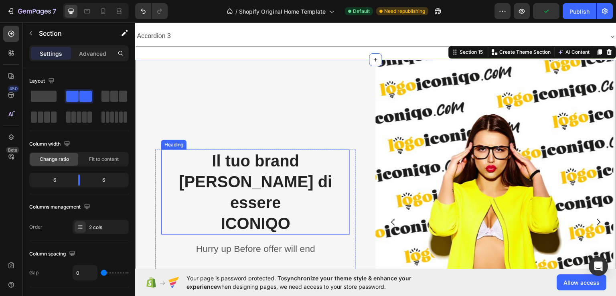
click at [260, 172] on p "Il tuo brand [PERSON_NAME] di essere ICONIQO" at bounding box center [255, 191] width 187 height 83
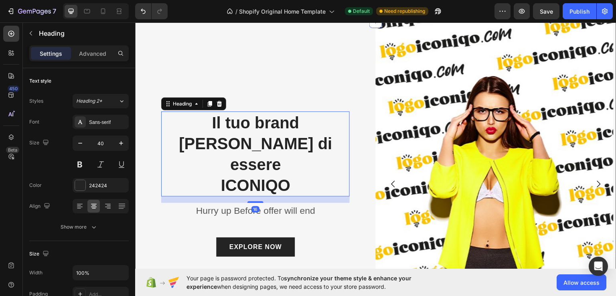
scroll to position [2397, 0]
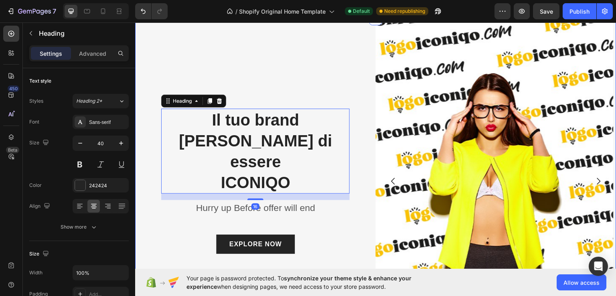
click at [259, 75] on div "Il tuo brand [PERSON_NAME] di essere ICONIQO Heading 16 Hurry up Before offer w…" at bounding box center [255, 180] width 241 height 325
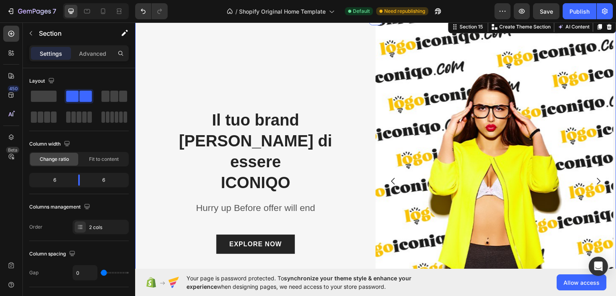
click at [248, 143] on p "Il tuo brand [PERSON_NAME] di essere ICONIQO" at bounding box center [255, 150] width 187 height 83
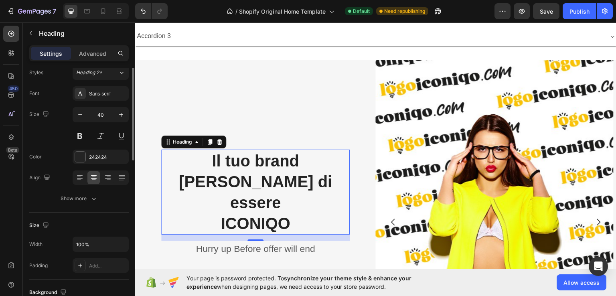
scroll to position [0, 0]
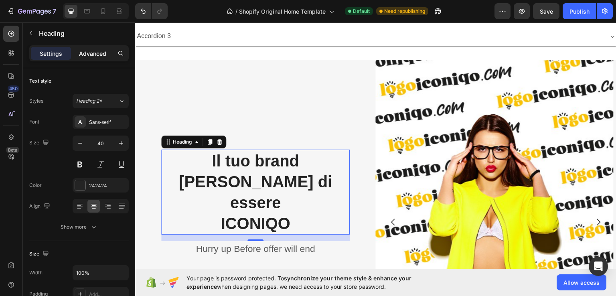
click at [98, 57] on div "Advanced" at bounding box center [93, 53] width 40 height 13
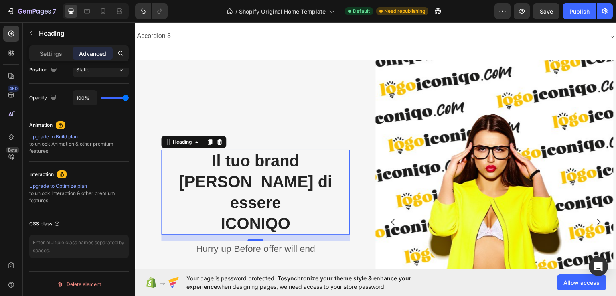
scroll to position [24, 0]
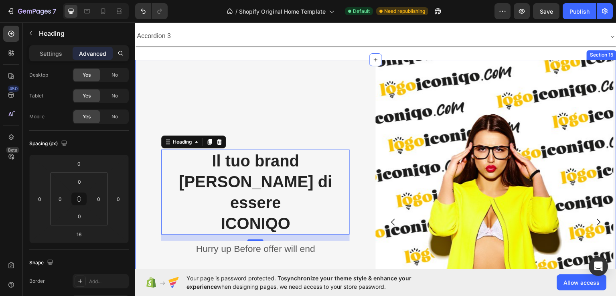
drag, startPoint x: 263, startPoint y: 160, endPoint x: 262, endPoint y: 117, distance: 42.9
click at [262, 117] on div "Il tuo brand [PERSON_NAME] di essere ICONIQO Heading 16 Hurry up Before offer w…" at bounding box center [255, 221] width 241 height 325
click at [269, 125] on div "Il tuo brand [PERSON_NAME] di essere ICONIQO Heading 16 Hurry up Before offer w…" at bounding box center [255, 221] width 241 height 325
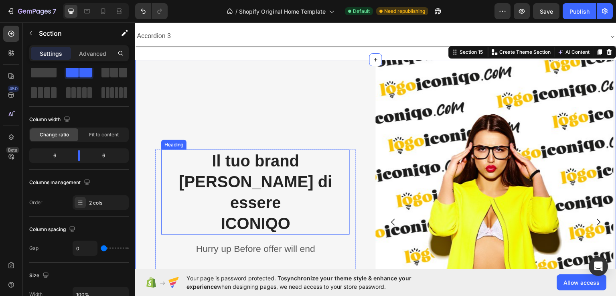
click at [320, 219] on p "Il tuo brand [PERSON_NAME] di essere ICONIQO" at bounding box center [255, 191] width 187 height 83
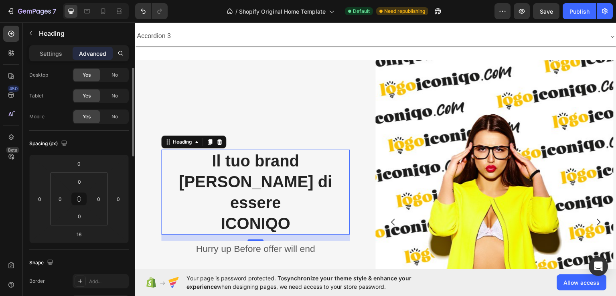
scroll to position [0, 0]
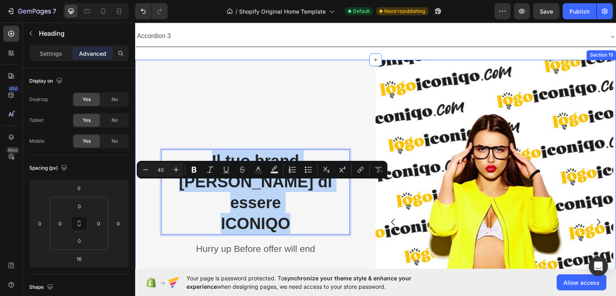
drag, startPoint x: 323, startPoint y: 212, endPoint x: 309, endPoint y: 126, distance: 87.0
click at [317, 117] on div "Il tuo brand [PERSON_NAME] di essere ICONIQO Heading 16 Hurry up Before offer w…" at bounding box center [255, 221] width 241 height 325
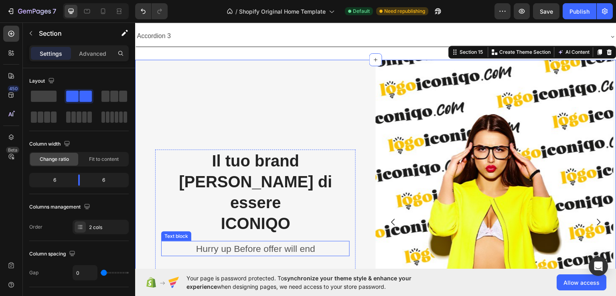
click at [346, 242] on p "Hurry up Before offer will end" at bounding box center [255, 248] width 187 height 14
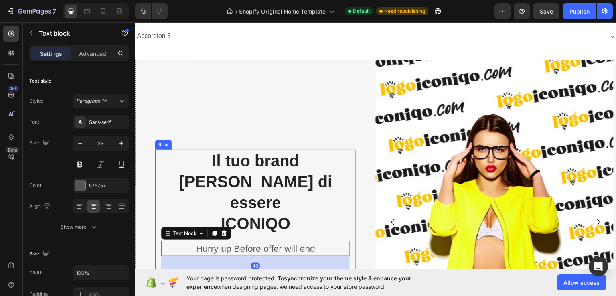
click at [350, 254] on div "Il tuo brand [PERSON_NAME] di essere ICONIQO Heading Hurry up Before offer will…" at bounding box center [255, 222] width 200 height 146
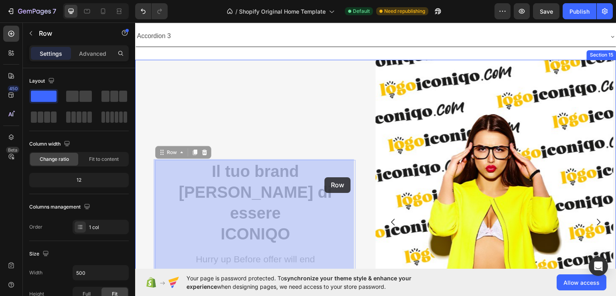
drag, startPoint x: 351, startPoint y: 172, endPoint x: 324, endPoint y: 177, distance: 26.8
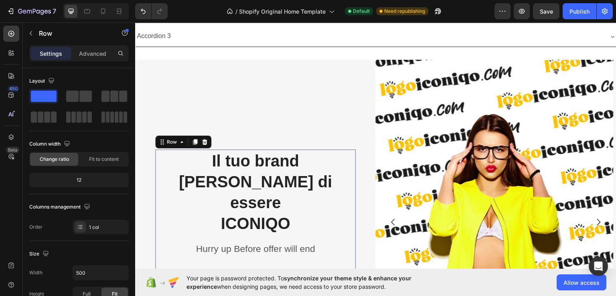
click at [350, 204] on div "Il tuo brand [PERSON_NAME] di essere ICONIQO Heading Hurry up Before offer will…" at bounding box center [255, 222] width 200 height 146
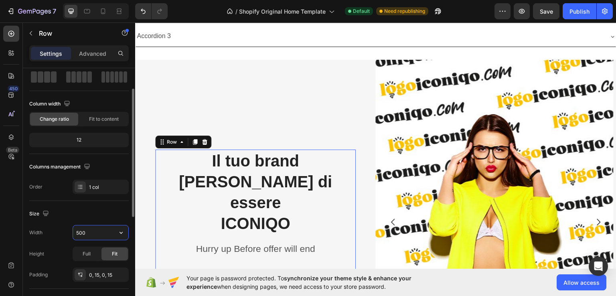
click at [99, 232] on input "500" at bounding box center [100, 232] width 55 height 14
click at [122, 232] on icon "button" at bounding box center [120, 233] width 3 height 2
click at [101, 232] on input "500" at bounding box center [100, 232] width 55 height 14
type input "5"
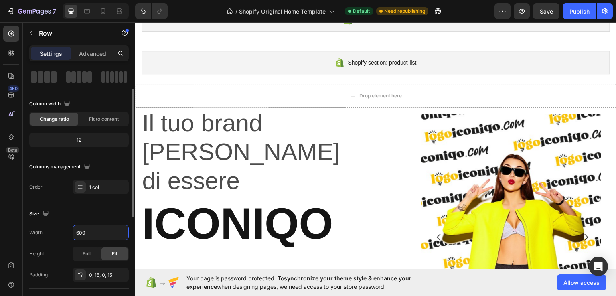
type input "600"
click at [94, 209] on div "Size" at bounding box center [78, 213] width 99 height 13
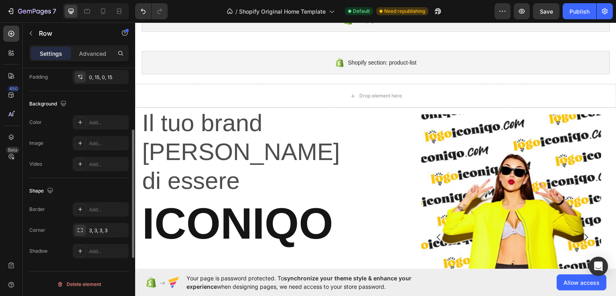
scroll to position [0, 0]
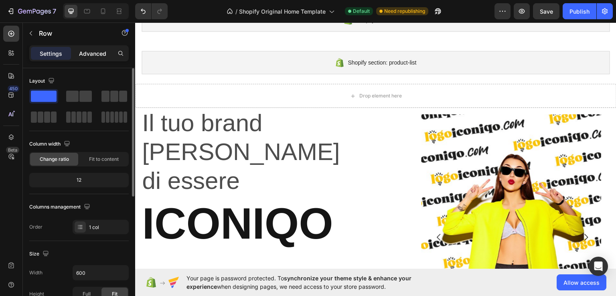
click at [94, 56] on p "Advanced" at bounding box center [92, 53] width 27 height 8
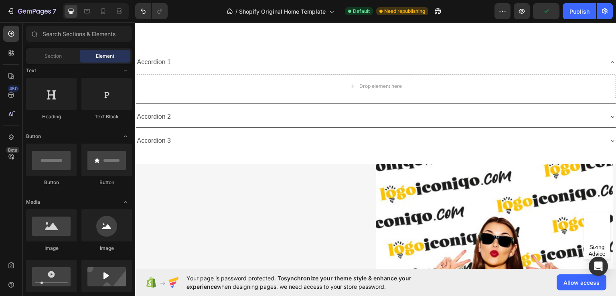
scroll to position [2523, 0]
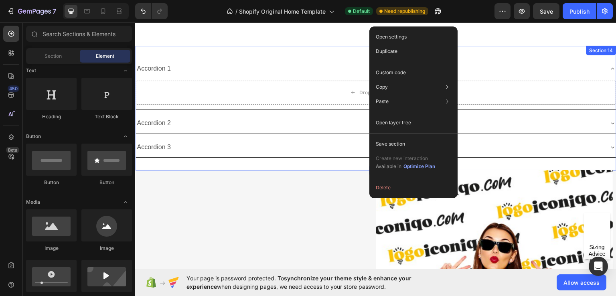
click at [352, 164] on div "Accordion 1 Drop element here Accordion 2 Accordion 3 Accordion Section 14" at bounding box center [375, 107] width 481 height 125
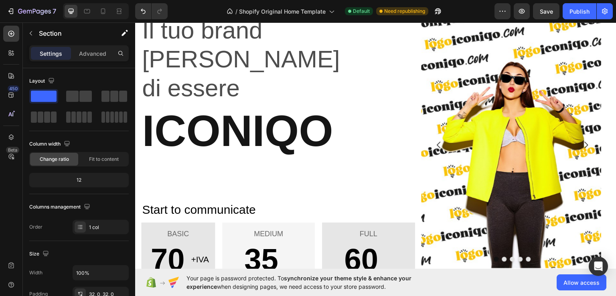
scroll to position [0, 0]
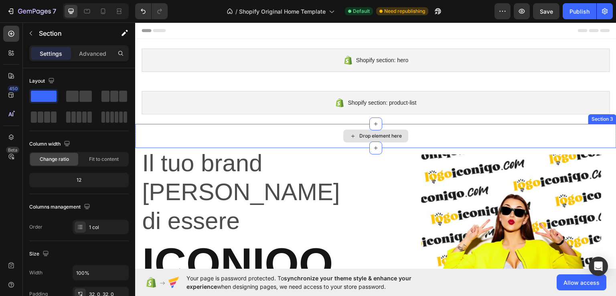
drag, startPoint x: 373, startPoint y: 170, endPoint x: 379, endPoint y: 129, distance: 40.5
click at [433, 140] on div "Drop element here" at bounding box center [375, 135] width 481 height 24
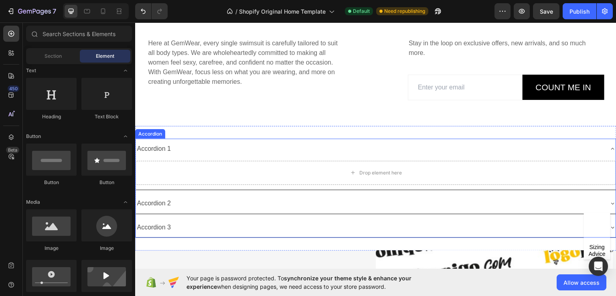
scroll to position [2523, 0]
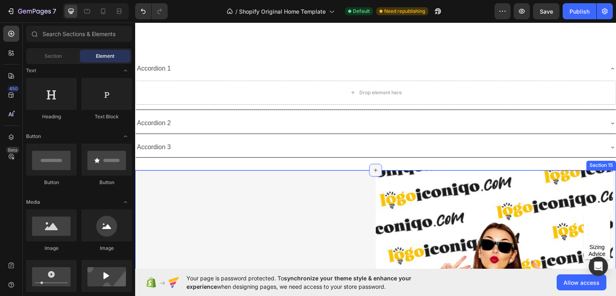
click at [372, 170] on icon at bounding box center [375, 170] width 6 height 6
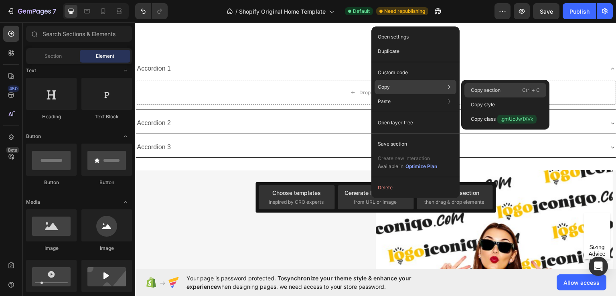
click at [490, 90] on p "Copy section" at bounding box center [486, 90] width 30 height 7
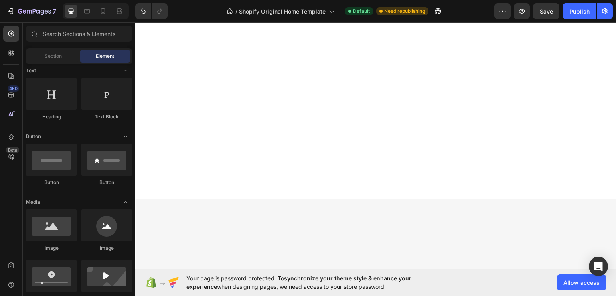
scroll to position [0, 0]
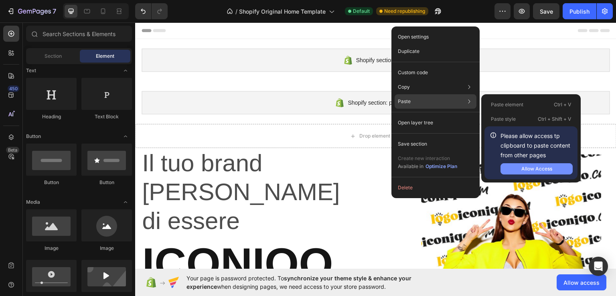
click at [526, 166] on div "Allow Access" at bounding box center [536, 168] width 31 height 7
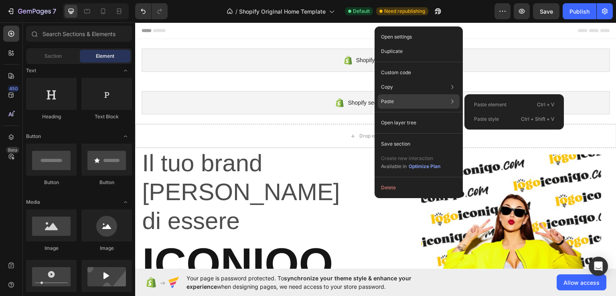
click at [413, 115] on div "Paste Paste element Ctrl + V Paste style Ctrl + Shift + V" at bounding box center [419, 122] width 82 height 14
click at [431, 115] on div "Paste Paste element Ctrl + V Paste style Ctrl + Shift + V" at bounding box center [419, 122] width 82 height 14
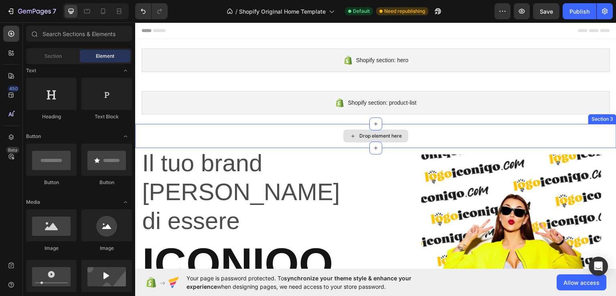
click at [354, 130] on div "Drop element here" at bounding box center [375, 135] width 65 height 13
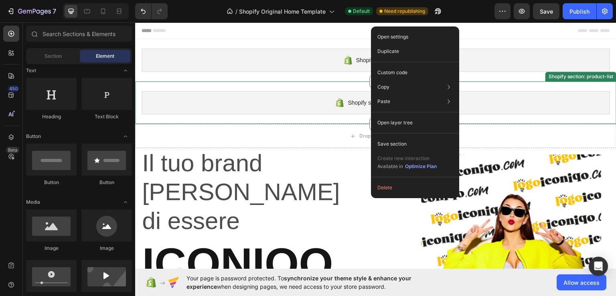
click at [354, 120] on div "Shopify section: product-list Shopify section: product-list" at bounding box center [375, 102] width 481 height 42
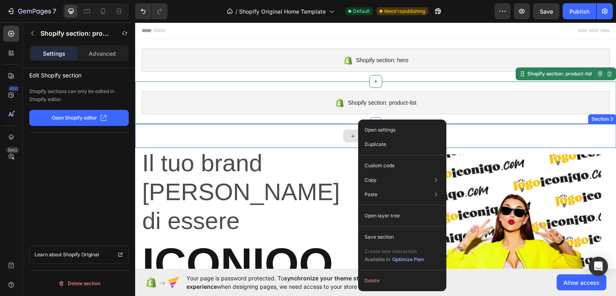
click at [335, 138] on div "Drop element here" at bounding box center [375, 135] width 481 height 24
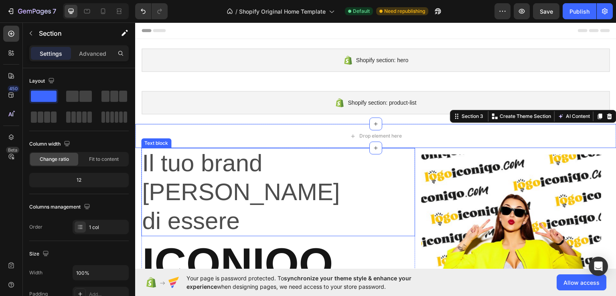
click at [352, 174] on p "Il tuo brand [PERSON_NAME]" at bounding box center [278, 177] width 272 height 58
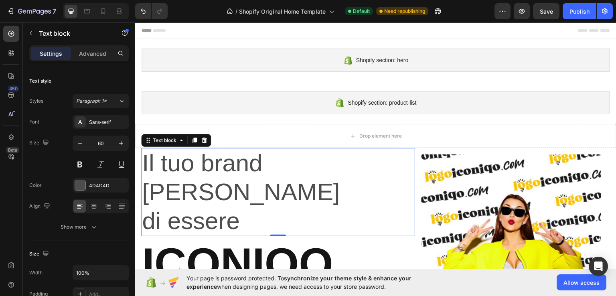
click at [375, 154] on p "Il tuo brand [PERSON_NAME]" at bounding box center [278, 177] width 272 height 58
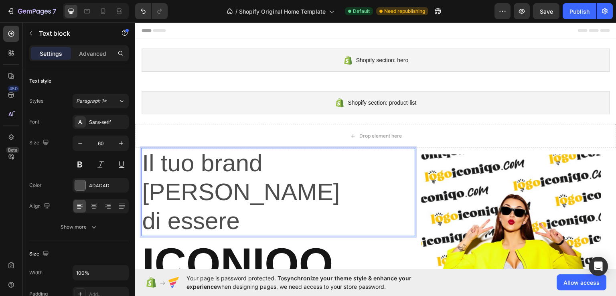
click at [378, 148] on div "Il tuo brand [PERSON_NAME] di essere" at bounding box center [278, 192] width 274 height 88
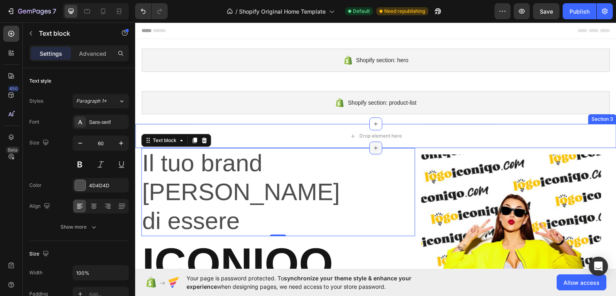
click at [377, 141] on div at bounding box center [375, 147] width 13 height 13
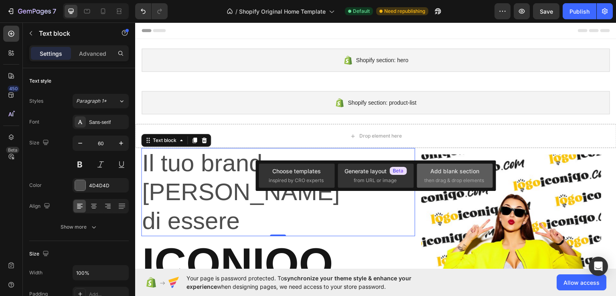
click at [472, 182] on span "then drag & drop elements" at bounding box center [454, 180] width 60 height 7
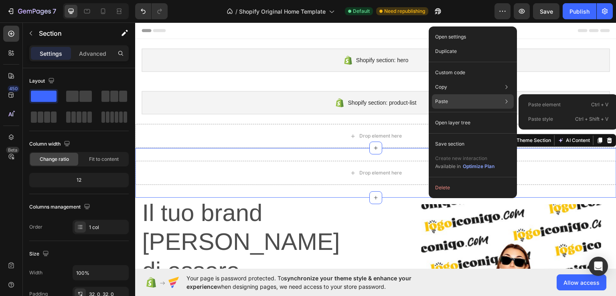
click at [542, 104] on p "Paste element" at bounding box center [544, 104] width 32 height 7
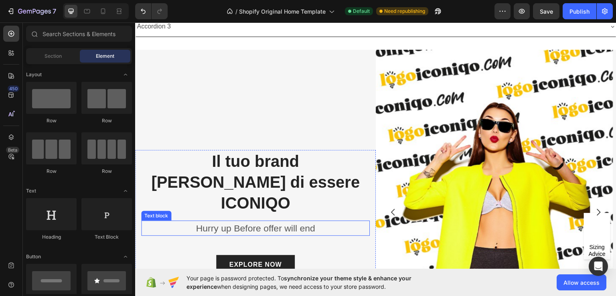
scroll to position [2573, 0]
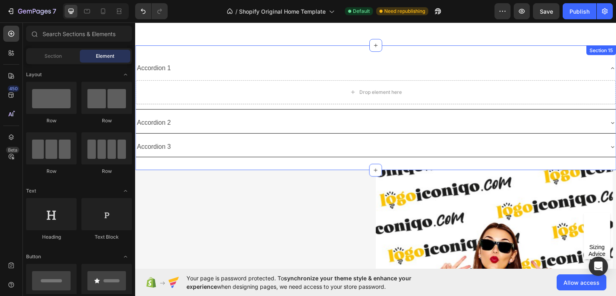
drag, startPoint x: 373, startPoint y: 169, endPoint x: 379, endPoint y: 50, distance: 119.2
click at [379, 50] on div "Accordion 1 Drop element here Accordion 2 Accordion 3 Accordion Section 15" at bounding box center [375, 107] width 481 height 125
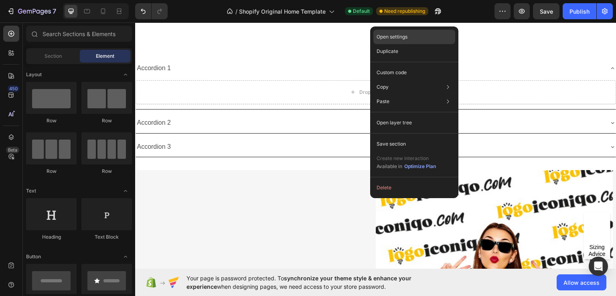
click at [404, 39] on p "Open settings" at bounding box center [391, 36] width 31 height 7
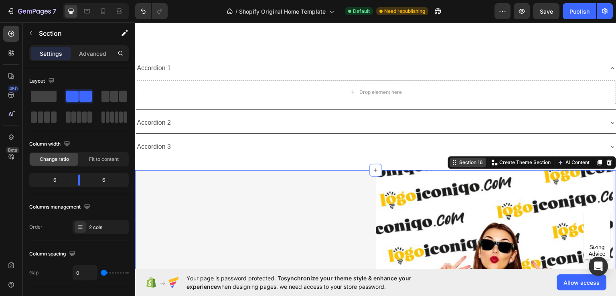
click at [451, 160] on icon at bounding box center [454, 162] width 6 height 6
click at [466, 163] on div "Section 16" at bounding box center [471, 161] width 27 height 7
click at [32, 34] on icon "button" at bounding box center [31, 33] width 6 height 6
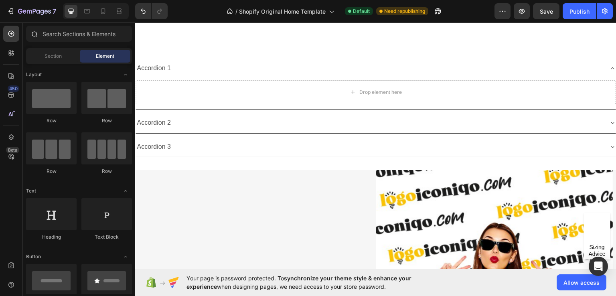
click at [34, 32] on icon at bounding box center [34, 33] width 6 height 6
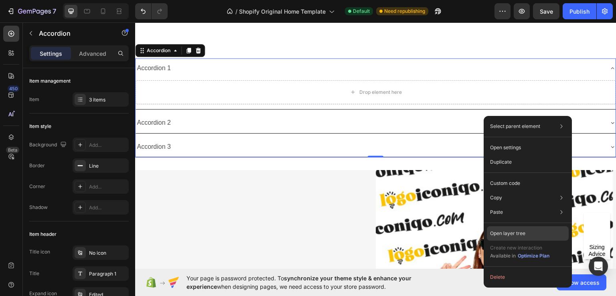
click at [531, 237] on div "Open layer tree" at bounding box center [528, 233] width 82 height 14
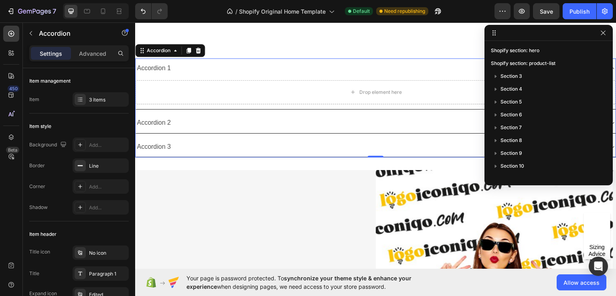
scroll to position [98, 0]
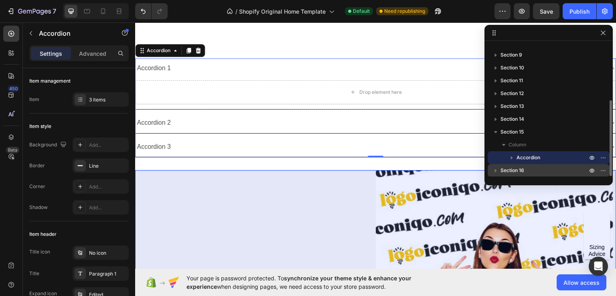
drag, startPoint x: 531, startPoint y: 169, endPoint x: 526, endPoint y: 165, distance: 6.9
click at [526, 165] on div "Section 16" at bounding box center [548, 170] width 115 height 13
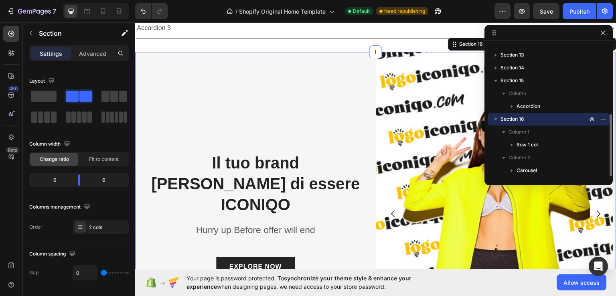
scroll to position [109, 0]
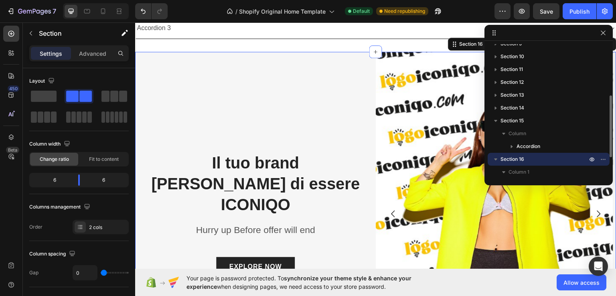
click at [532, 157] on p "Section 16" at bounding box center [544, 159] width 88 height 8
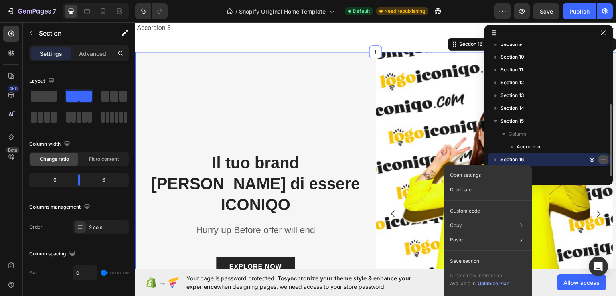
click at [605, 158] on icon "button" at bounding box center [603, 159] width 6 height 6
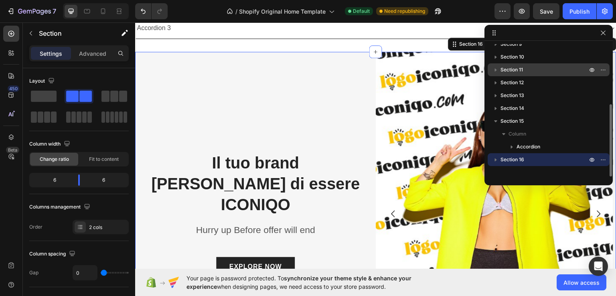
drag, startPoint x: 494, startPoint y: 160, endPoint x: 506, endPoint y: 67, distance: 94.2
click at [506, 67] on div "Shopify section: hero Shopify section: product-list Section 3 Section 4 Section…" at bounding box center [548, 110] width 128 height 132
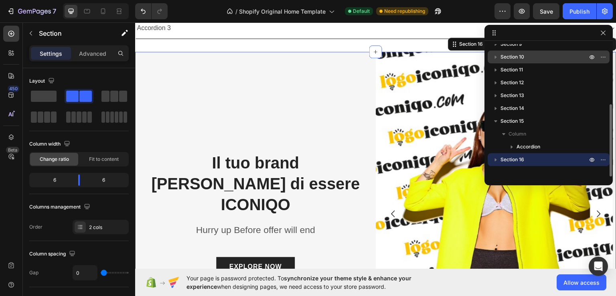
drag, startPoint x: 564, startPoint y: 158, endPoint x: 559, endPoint y: 57, distance: 100.7
click at [559, 57] on div "Shopify section: hero Shopify section: product-list Section 3 Section 4 Section…" at bounding box center [548, 110] width 128 height 132
click at [604, 160] on icon "button" at bounding box center [604, 159] width 1 height 1
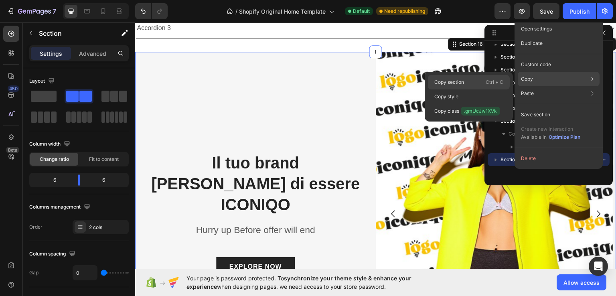
drag, startPoint x: 454, startPoint y: 81, endPoint x: 320, endPoint y: 59, distance: 136.2
click at [454, 81] on p "Copy section" at bounding box center [449, 82] width 30 height 7
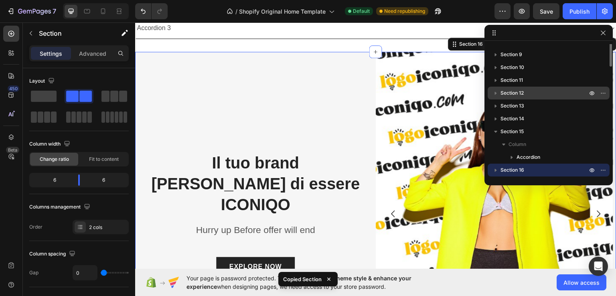
scroll to position [0, 0]
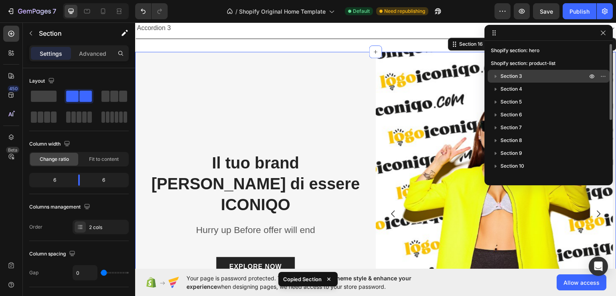
click at [496, 76] on icon "button" at bounding box center [496, 76] width 2 height 3
click at [496, 76] on icon "button" at bounding box center [496, 76] width 8 height 8
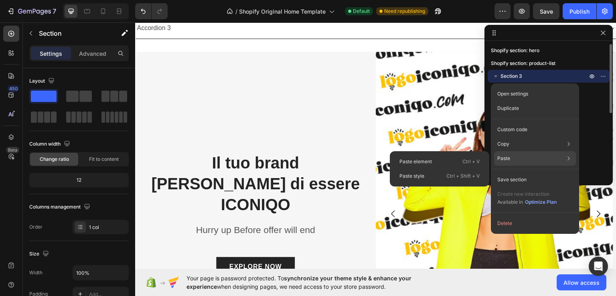
click at [524, 172] on div "Paste Paste element Ctrl + V Paste style Ctrl + Shift + V" at bounding box center [535, 179] width 82 height 14
click at [455, 169] on div "Paste element Ctrl + V" at bounding box center [439, 176] width 93 height 14
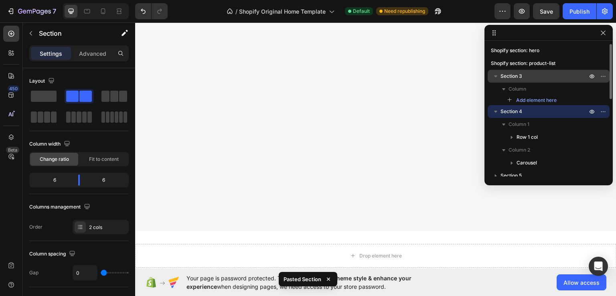
scroll to position [482, 0]
